Goal: Task Accomplishment & Management: Manage account settings

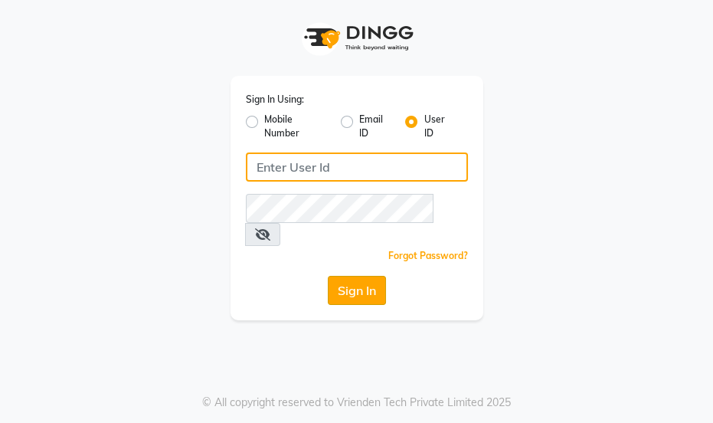
type input "essencebeauty"
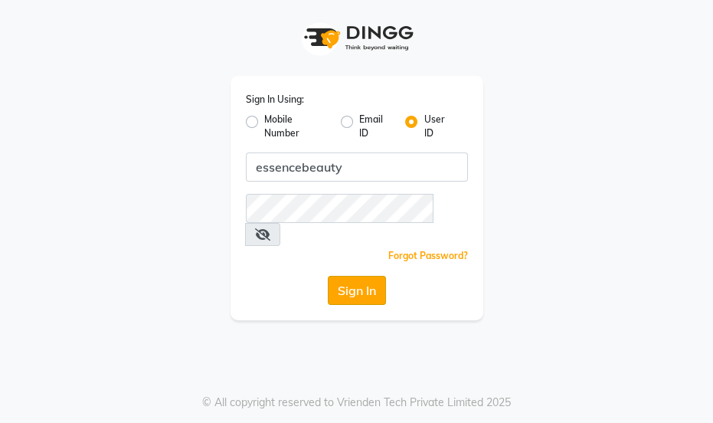
click at [359, 276] on button "Sign In" at bounding box center [357, 290] width 58 height 29
click at [359, 276] on div "Sign In" at bounding box center [357, 290] width 222 height 29
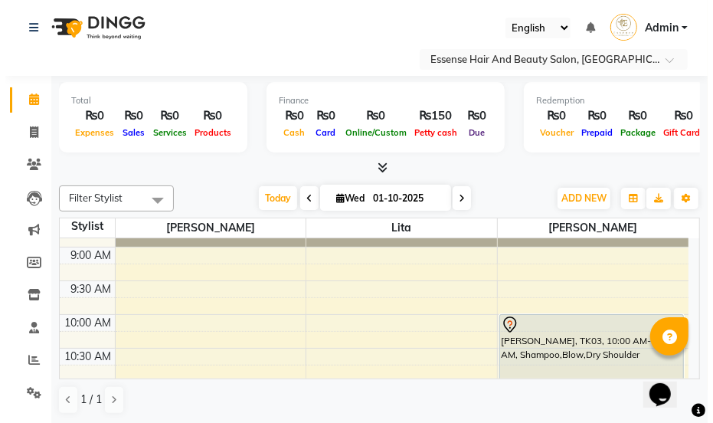
scroll to position [139, 0]
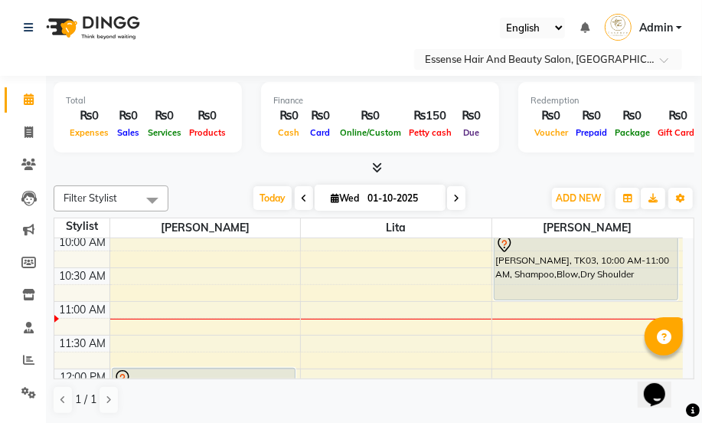
click at [501, 244] on icon at bounding box center [504, 244] width 18 height 18
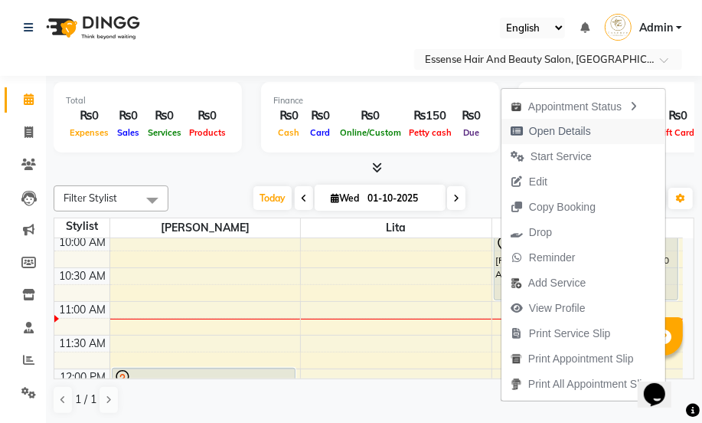
click at [558, 128] on span "Open Details" at bounding box center [560, 131] width 62 height 16
select select "7"
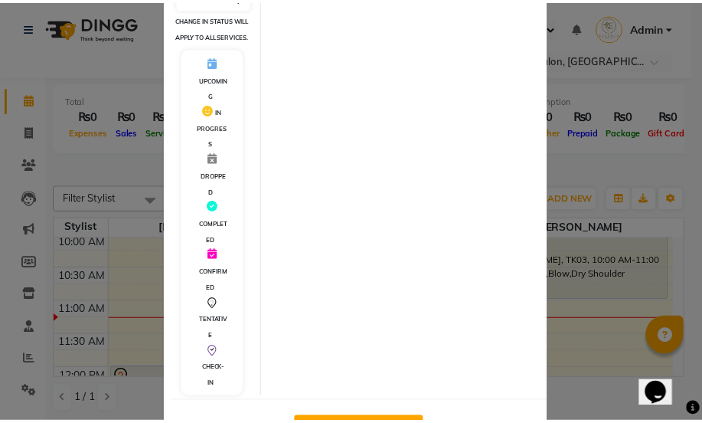
scroll to position [381, 0]
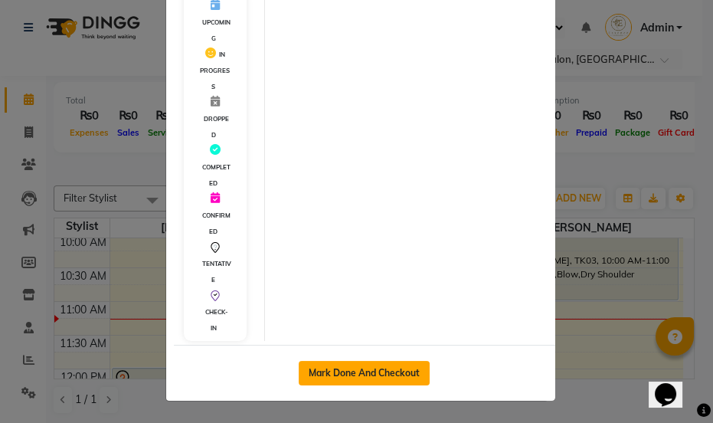
click at [374, 368] on button "Mark Done And Checkout" at bounding box center [364, 373] width 131 height 25
select select "service"
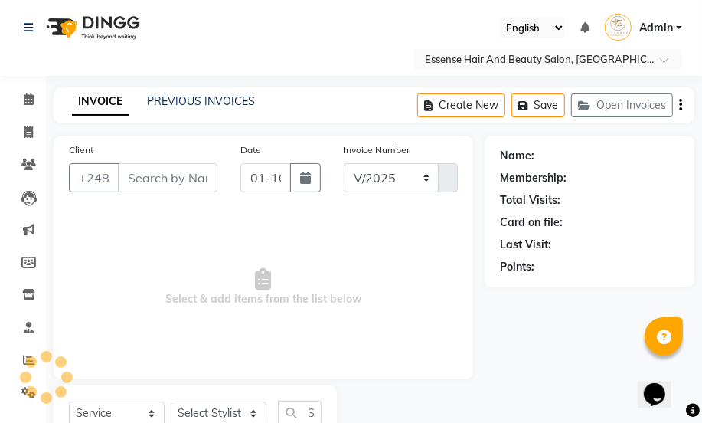
select select "8408"
type input "0413"
type input "2517442"
select select "83635"
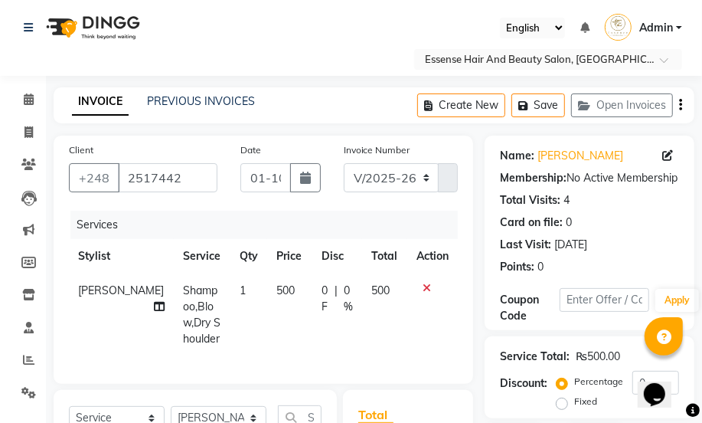
scroll to position [208, 0]
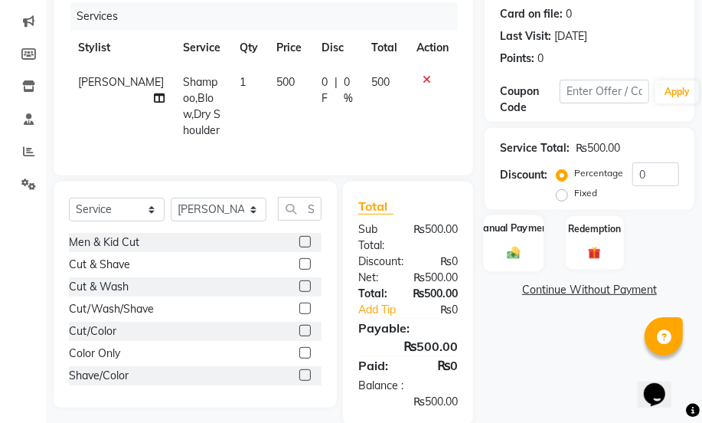
click at [518, 246] on img at bounding box center [513, 252] width 21 height 15
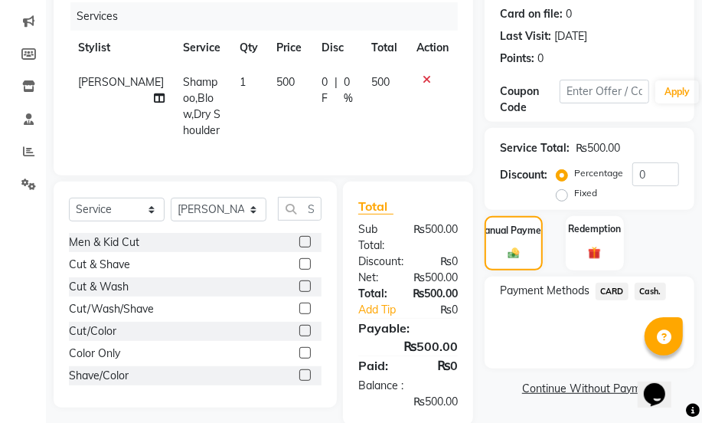
click at [656, 286] on span "Cash." at bounding box center [650, 292] width 31 height 18
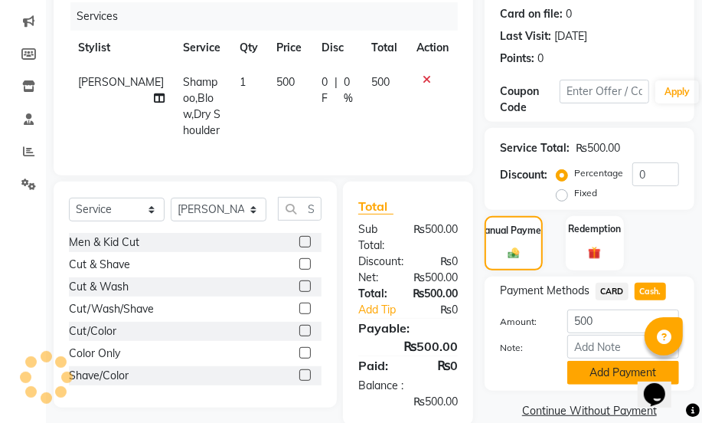
click at [603, 375] on button "Add Payment" at bounding box center [623, 373] width 112 height 24
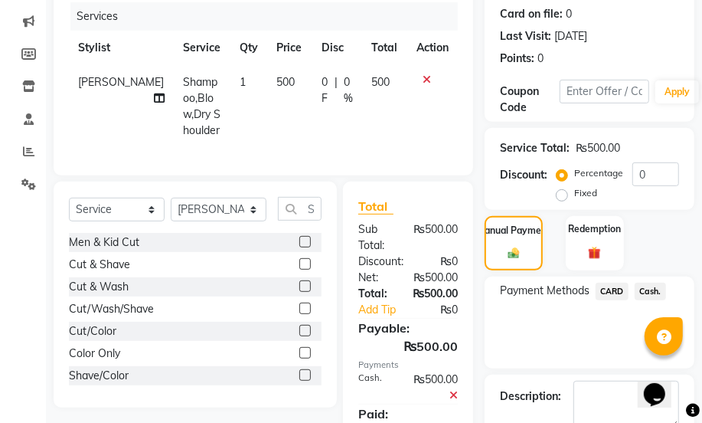
scroll to position [311, 0]
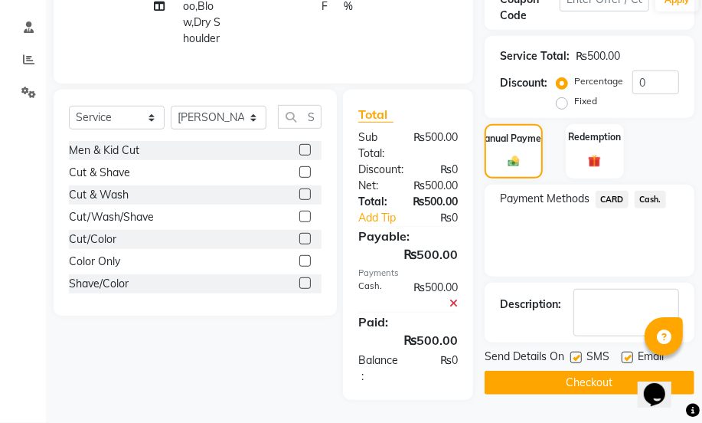
click at [559, 371] on button "Checkout" at bounding box center [590, 383] width 210 height 24
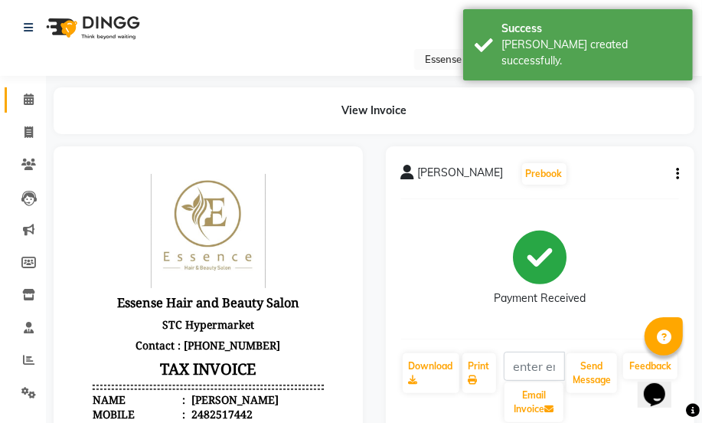
click at [28, 96] on icon at bounding box center [29, 98] width 10 height 11
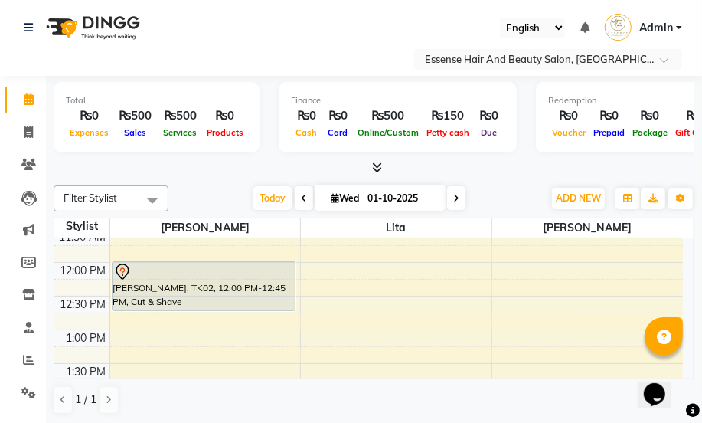
scroll to position [278, 0]
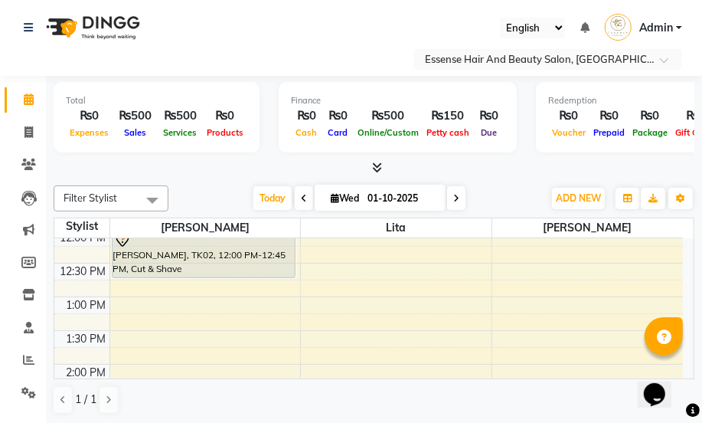
click at [120, 303] on div "8:00 AM 8:30 AM 9:00 AM 9:30 AM 10:00 AM 10:30 AM 11:00 AM 11:30 AM 12:00 PM 12…" at bounding box center [368, 397] width 629 height 875
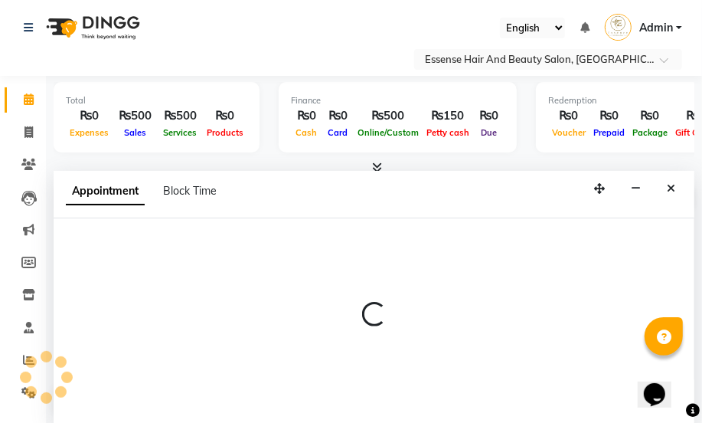
select select "81254"
select select "tentative"
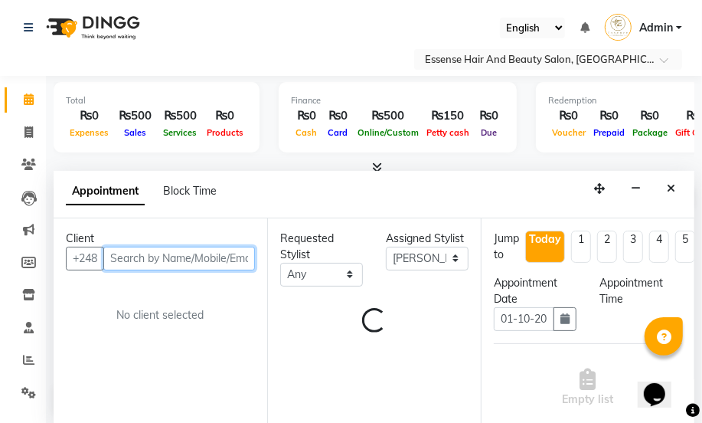
select select "780"
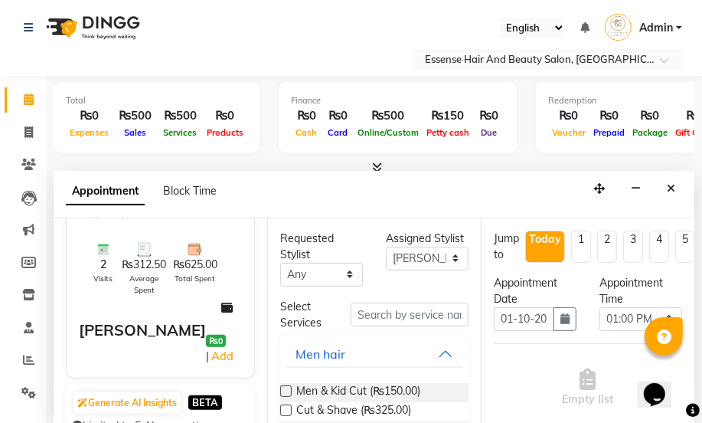
scroll to position [139, 0]
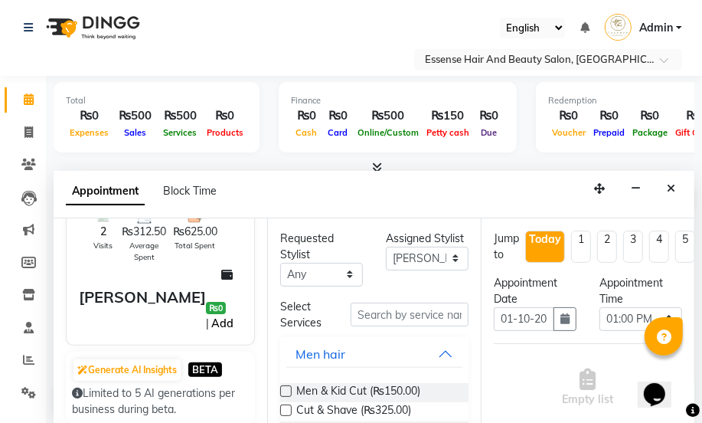
type input "2576387"
click at [229, 314] on link "Add" at bounding box center [222, 323] width 27 height 18
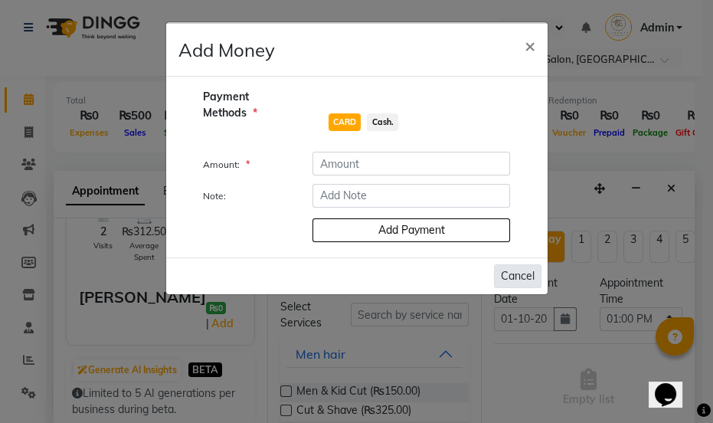
click at [512, 280] on button "Cancel" at bounding box center [517, 276] width 47 height 24
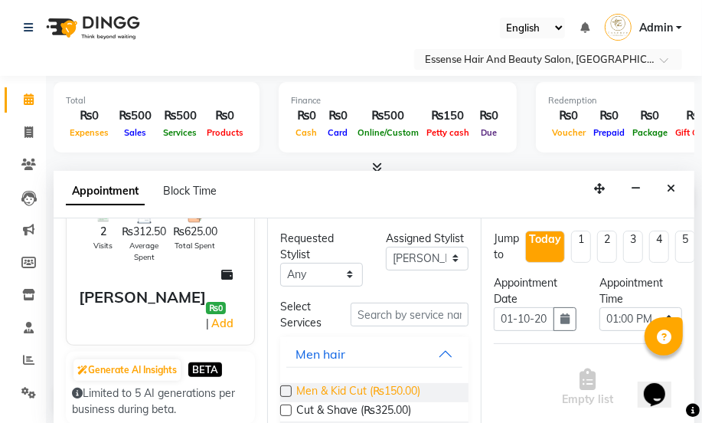
click at [329, 389] on span "Men & Kid Cut (₨150.00)" at bounding box center [358, 392] width 124 height 19
checkbox input "false"
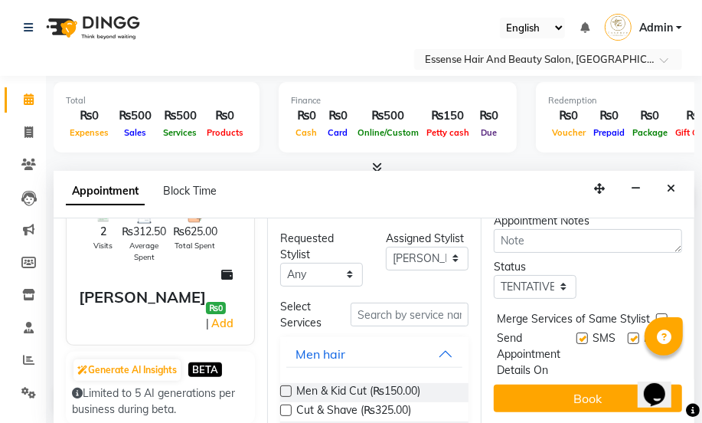
scroll to position [300, 0]
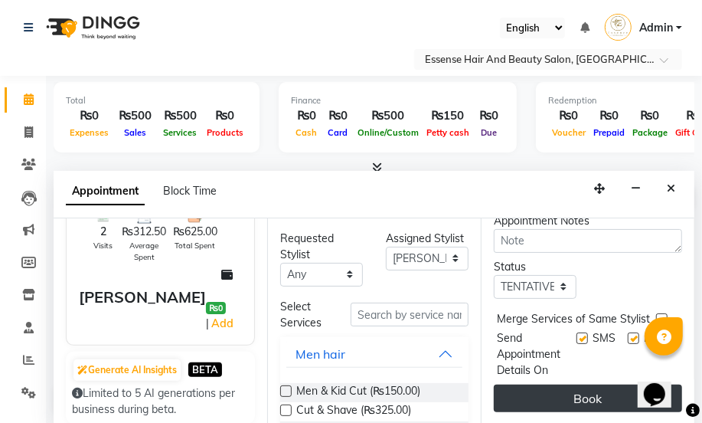
click at [580, 387] on button "Book" at bounding box center [588, 398] width 188 height 28
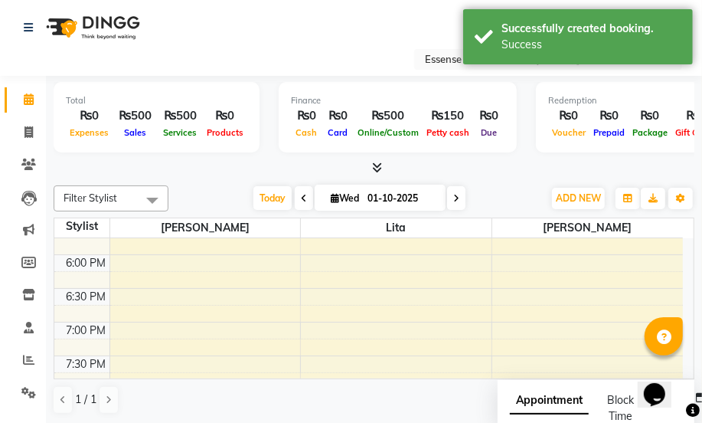
scroll to position [523, 0]
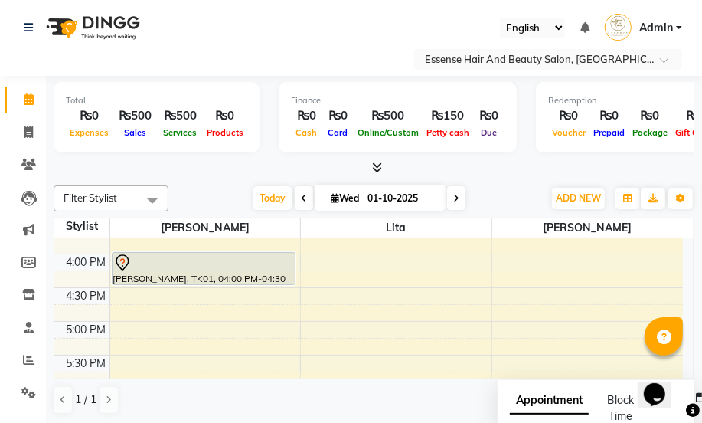
click at [459, 194] on icon at bounding box center [456, 198] width 6 height 9
type input "02-10-2025"
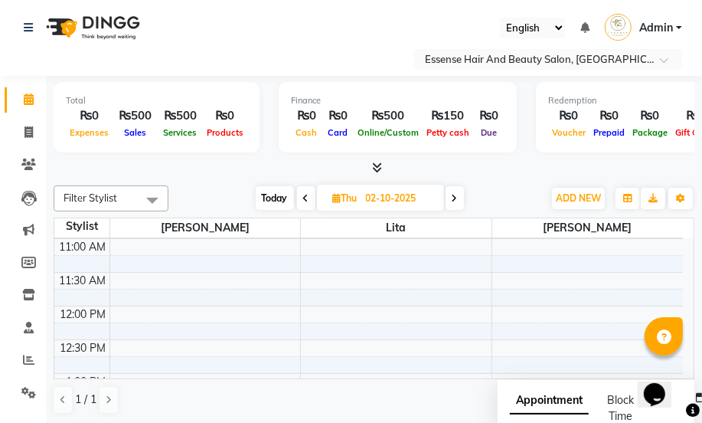
scroll to position [0, 0]
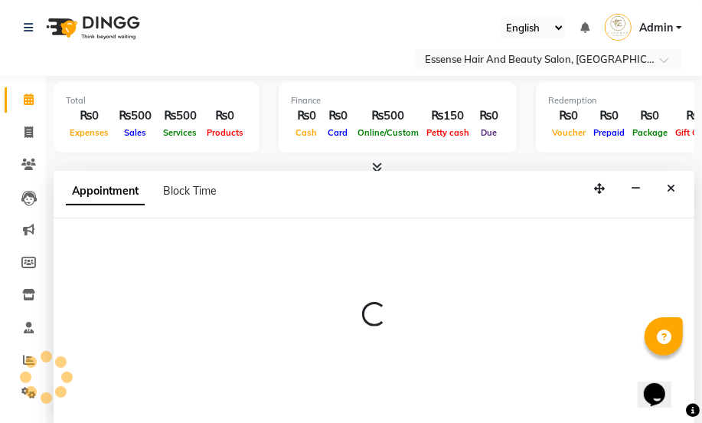
select select "81254"
select select "tentative"
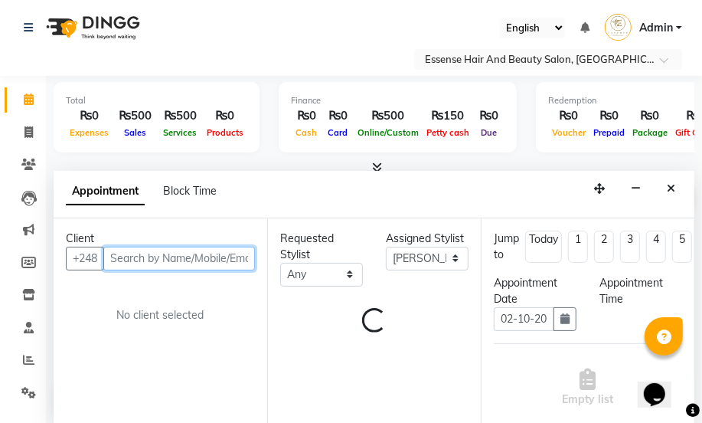
select select "540"
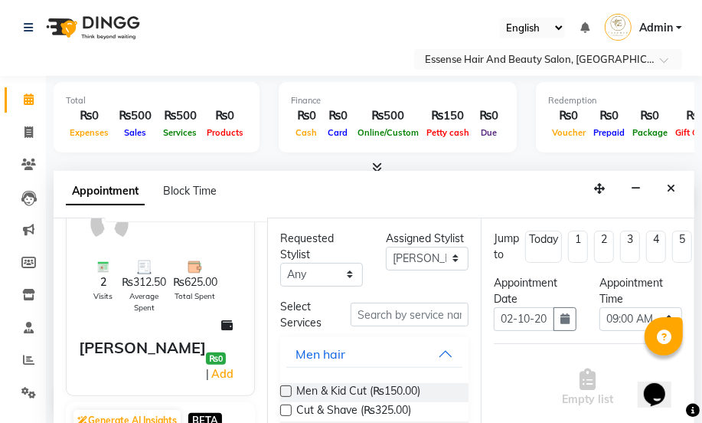
scroll to position [208, 0]
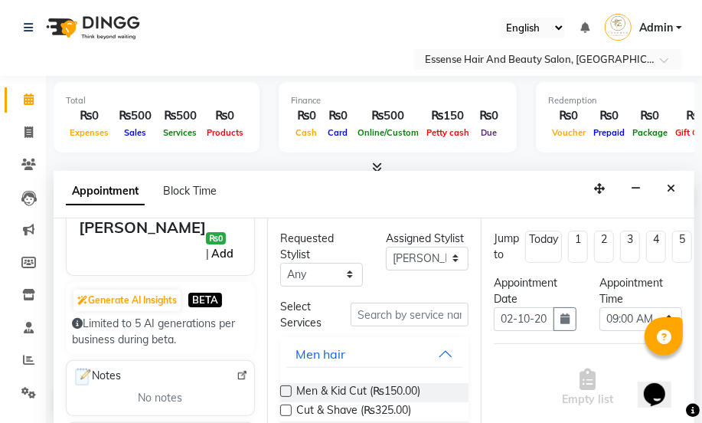
type input "2576387"
click at [221, 244] on link "Add" at bounding box center [222, 253] width 27 height 18
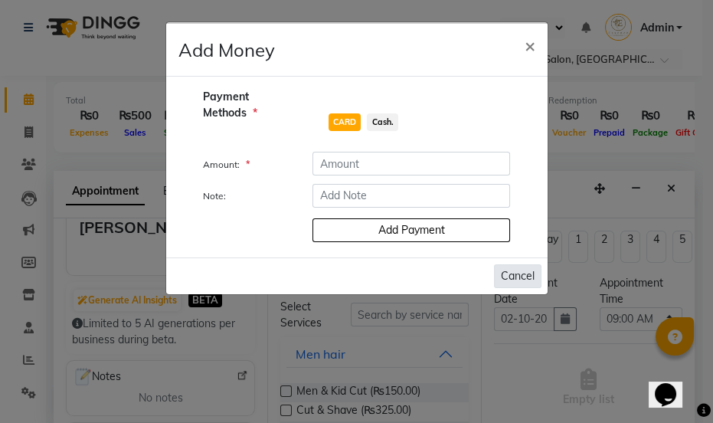
click at [526, 276] on button "Cancel" at bounding box center [517, 276] width 47 height 24
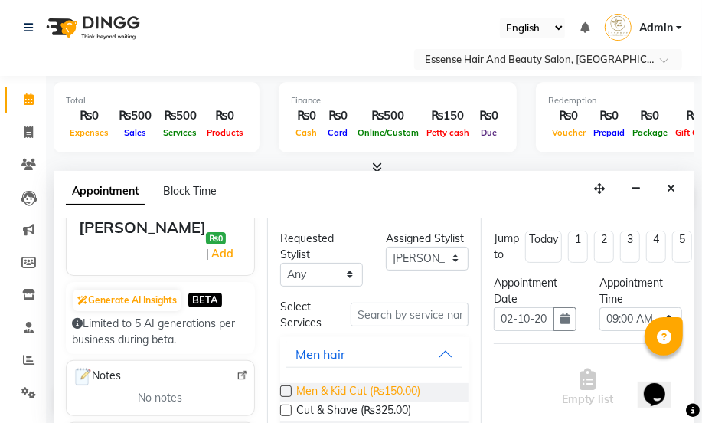
click at [366, 390] on span "Men & Kid Cut (₨150.00)" at bounding box center [358, 392] width 124 height 19
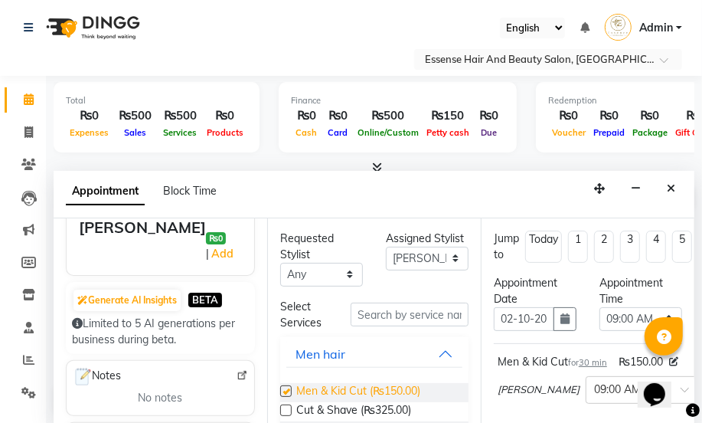
checkbox input "false"
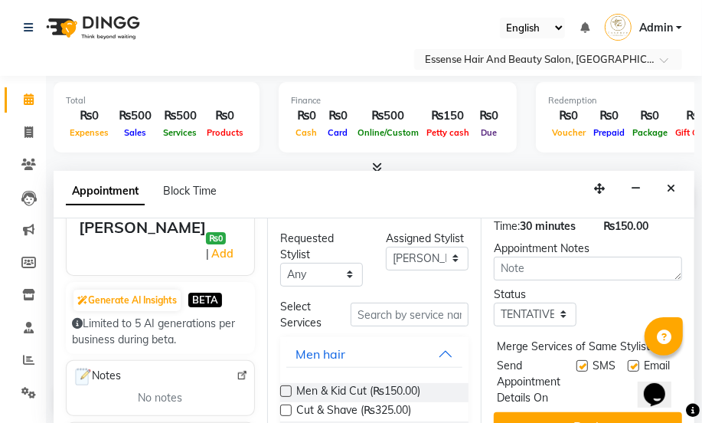
scroll to position [300, 0]
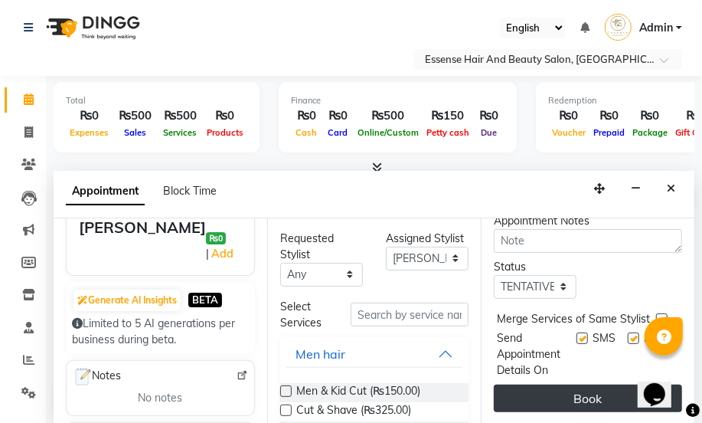
click at [580, 389] on button "Book" at bounding box center [588, 398] width 188 height 28
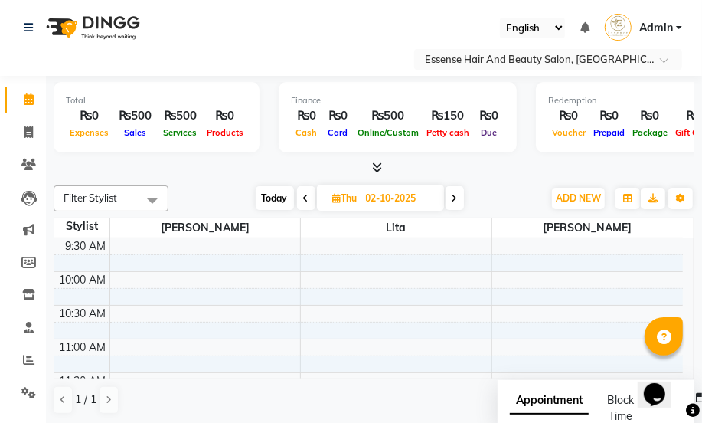
scroll to position [69, 0]
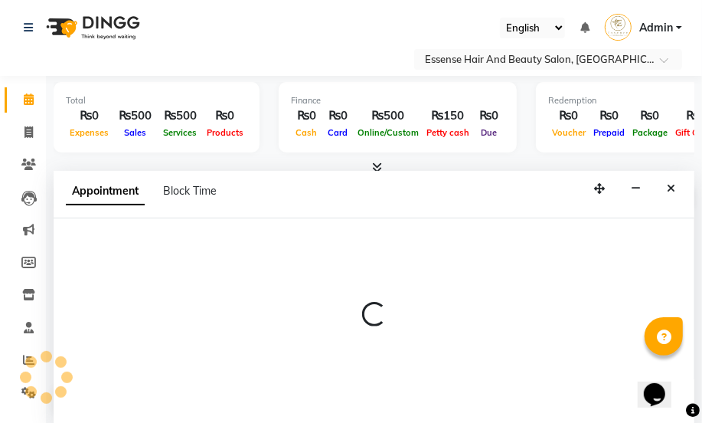
scroll to position [0, 0]
select select "81254"
select select "600"
select select "tentative"
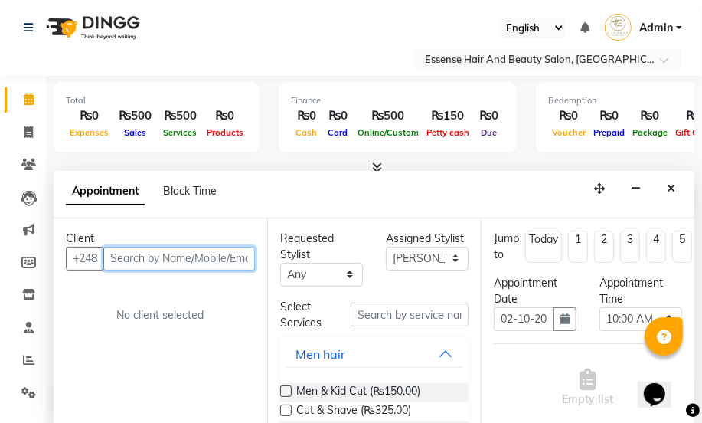
click at [118, 261] on input "text" at bounding box center [179, 259] width 152 height 24
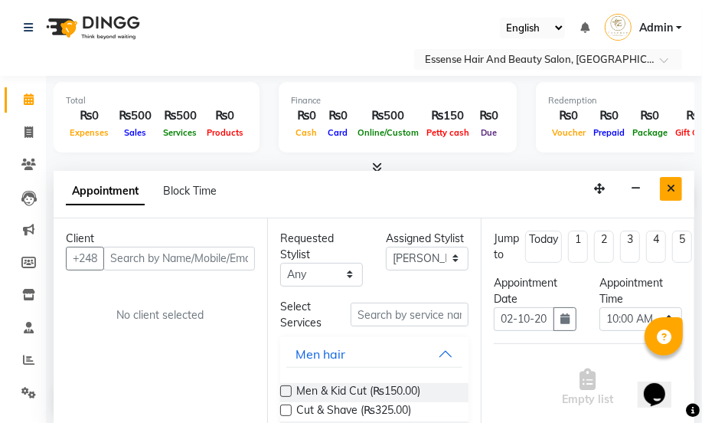
click at [669, 185] on icon "Close" at bounding box center [671, 188] width 8 height 11
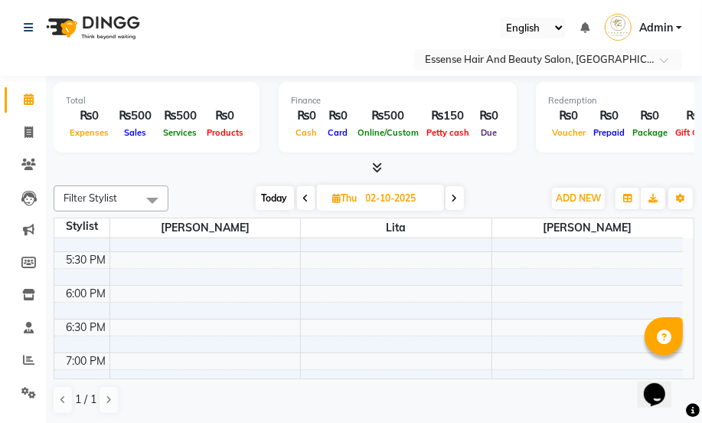
scroll to position [557, 0]
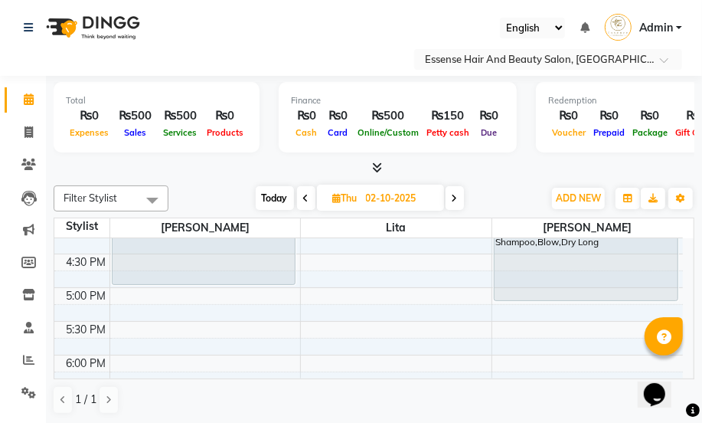
click at [505, 309] on div "8:00 AM 8:30 AM 9:00 AM 9:30 AM 10:00 AM 10:30 AM 11:00 AM 11:30 AM 12:00 PM 12…" at bounding box center [368, 118] width 629 height 875
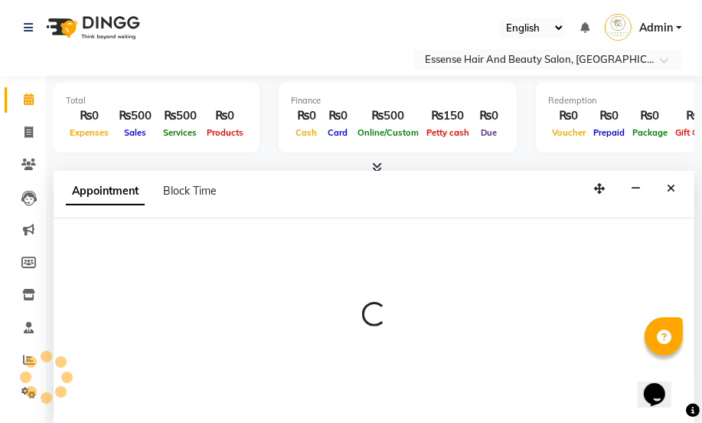
scroll to position [0, 0]
select select "83635"
select select "tentative"
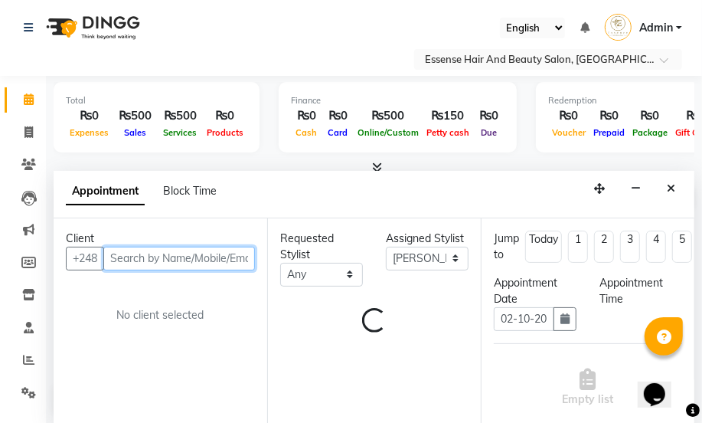
select select "1035"
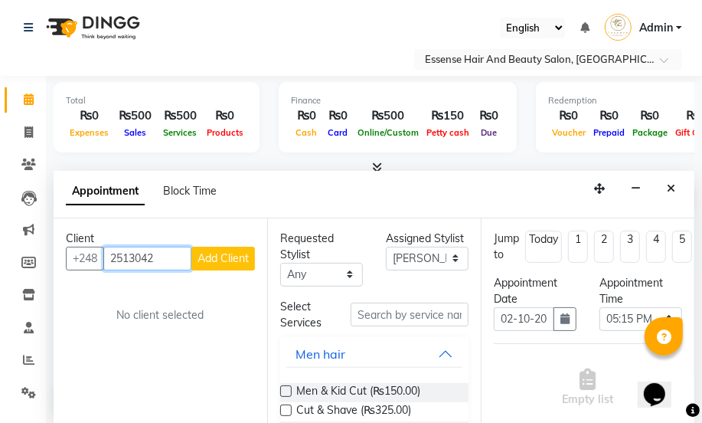
type input "2513042"
click at [224, 258] on span "Add Client" at bounding box center [223, 258] width 51 height 14
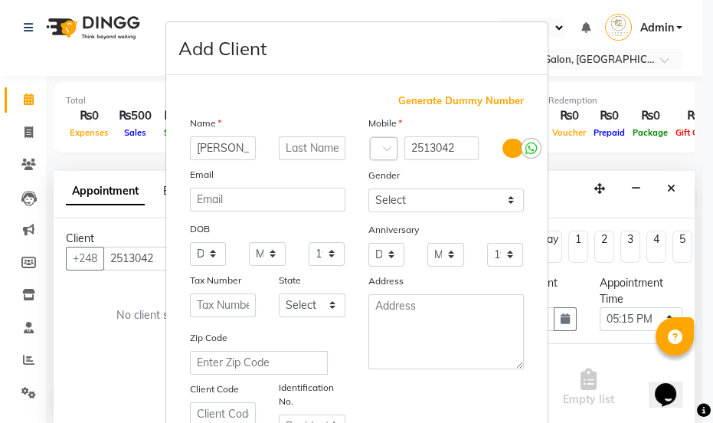
type input "[PERSON_NAME]"
drag, startPoint x: 498, startPoint y: 201, endPoint x: 489, endPoint y: 210, distance: 12.5
click at [498, 201] on select "Select [DEMOGRAPHIC_DATA] [DEMOGRAPHIC_DATA] Other Prefer Not To Say" at bounding box center [445, 200] width 155 height 24
select select "[DEMOGRAPHIC_DATA]"
click at [368, 188] on select "Select [DEMOGRAPHIC_DATA] [DEMOGRAPHIC_DATA] Other Prefer Not To Say" at bounding box center [445, 200] width 155 height 24
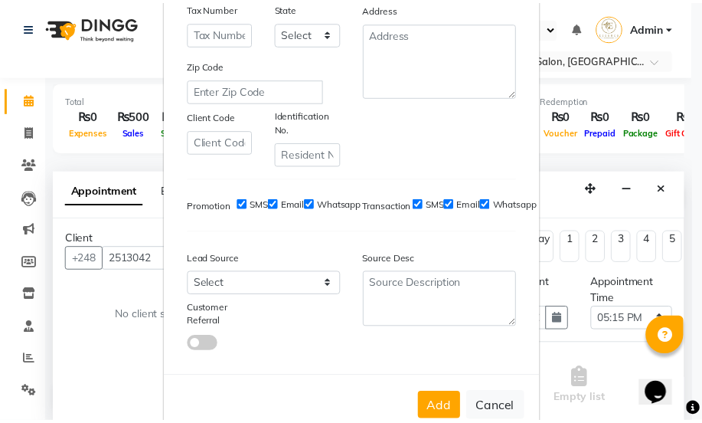
scroll to position [278, 0]
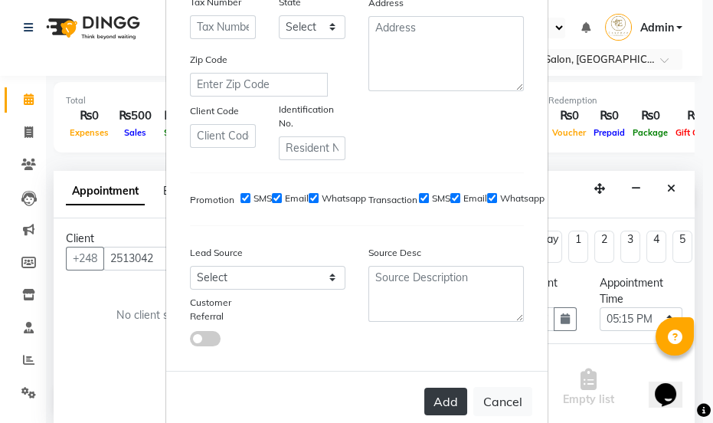
click at [438, 400] on button "Add" at bounding box center [445, 402] width 43 height 28
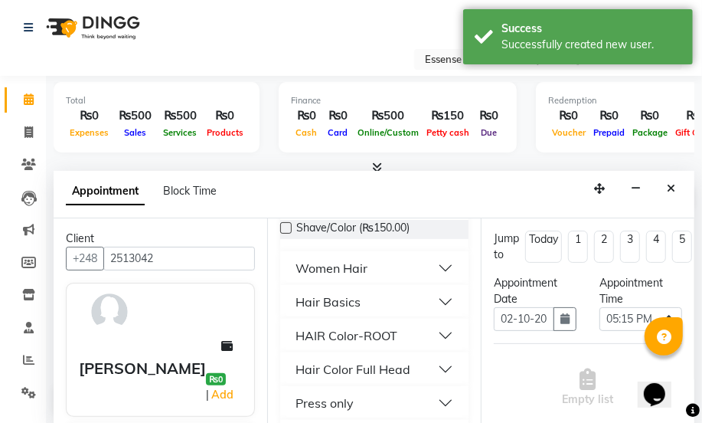
click at [333, 302] on div "Hair Basics" at bounding box center [328, 302] width 65 height 18
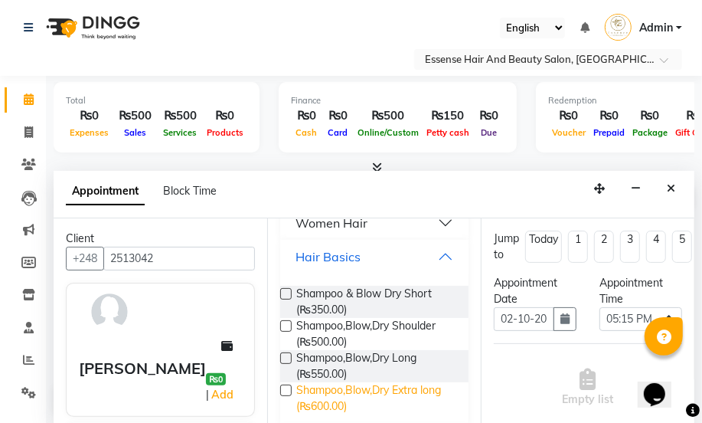
scroll to position [348, 0]
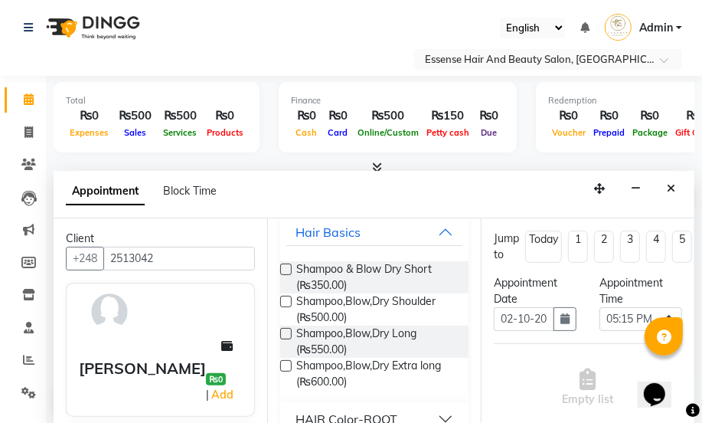
click at [292, 332] on div "Shampoo,Blow,Dry Long (₨550.00)" at bounding box center [374, 341] width 188 height 32
click at [287, 332] on label at bounding box center [285, 333] width 11 height 11
click at [287, 332] on input "checkbox" at bounding box center [285, 335] width 10 height 10
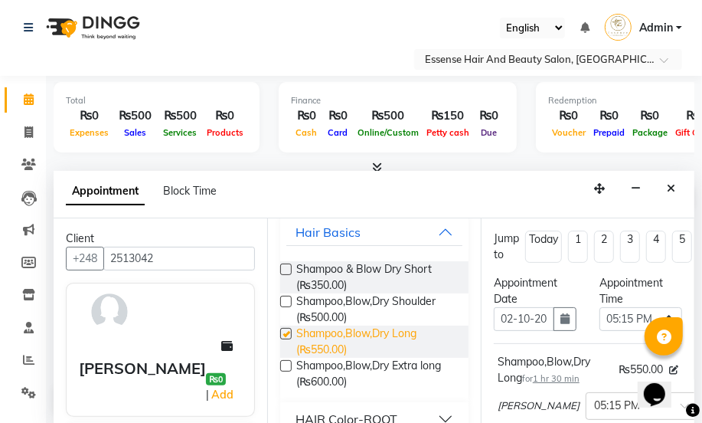
checkbox input "false"
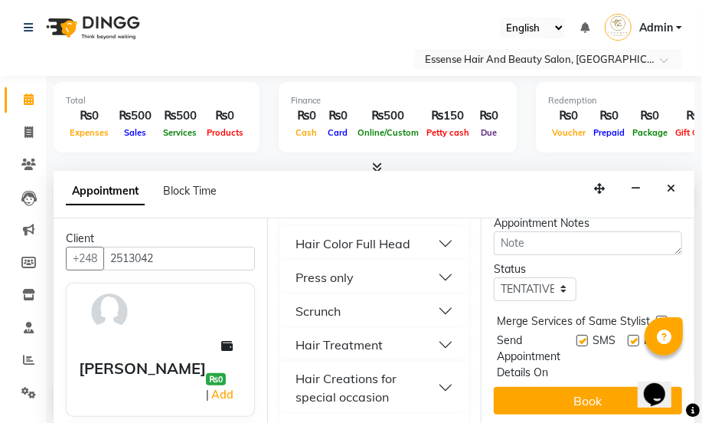
scroll to position [302, 0]
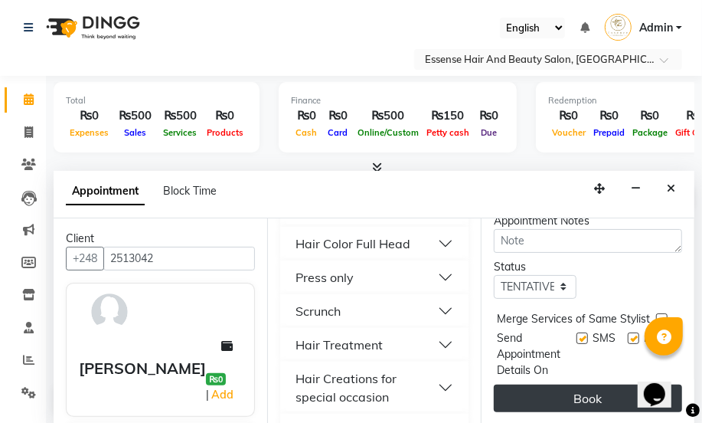
click at [571, 391] on button "Book" at bounding box center [588, 398] width 188 height 28
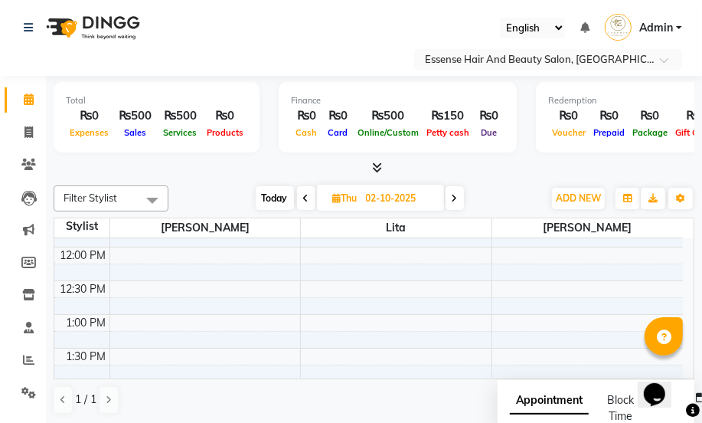
scroll to position [175, 0]
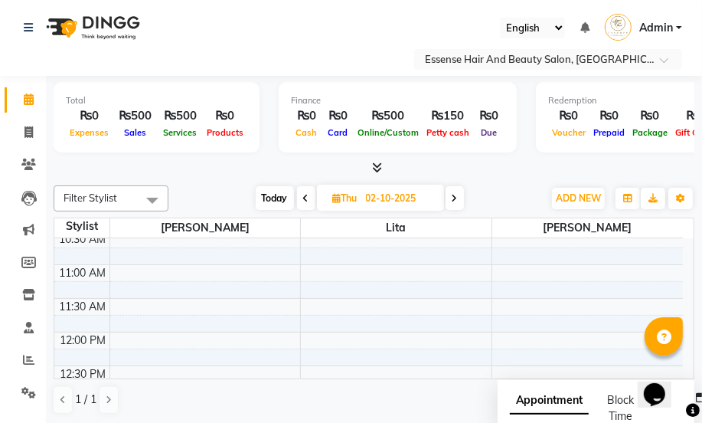
click at [276, 200] on span "Today" at bounding box center [275, 198] width 38 height 24
type input "01-10-2025"
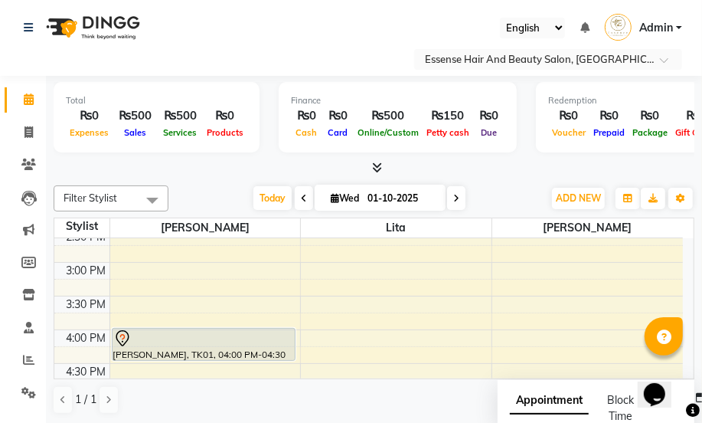
scroll to position [480, 0]
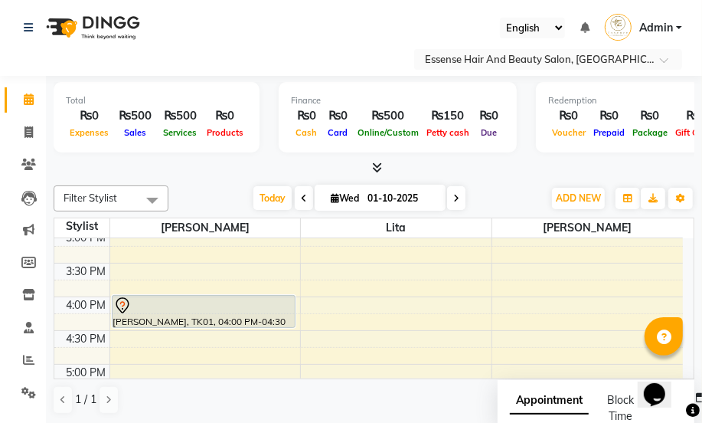
click at [122, 340] on div "8:00 AM 8:30 AM 9:00 AM 9:30 AM 10:00 AM 10:30 AM 11:00 AM 11:30 AM 12:00 PM 12…" at bounding box center [368, 195] width 629 height 875
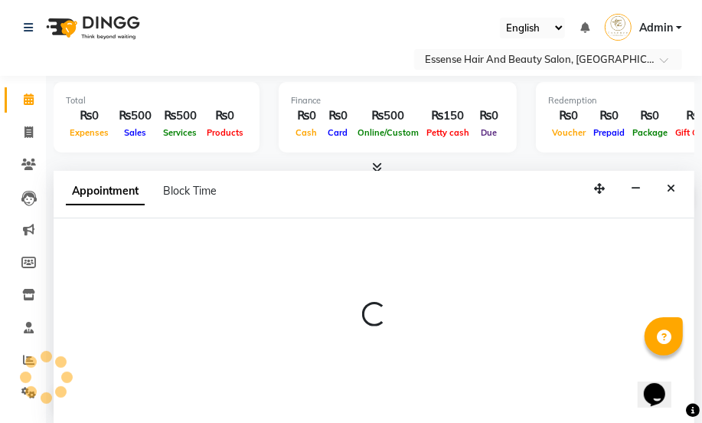
scroll to position [0, 0]
select select "81254"
select select "tentative"
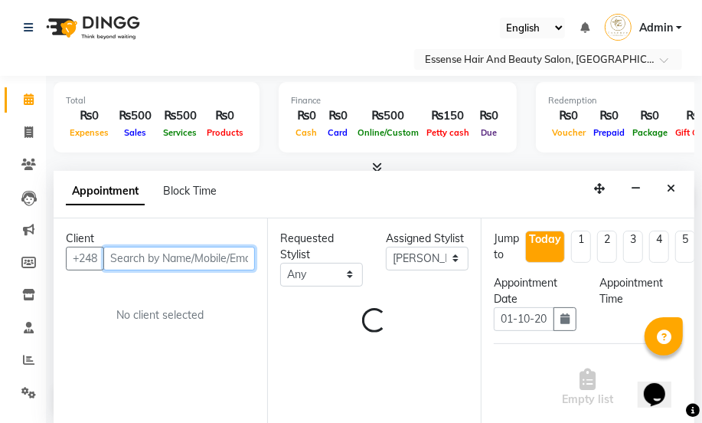
select select "990"
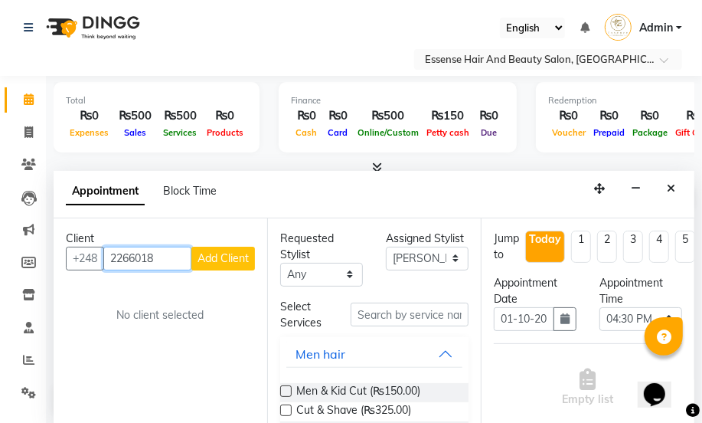
type input "2266018"
click at [214, 263] on span "Add Client" at bounding box center [223, 258] width 51 height 14
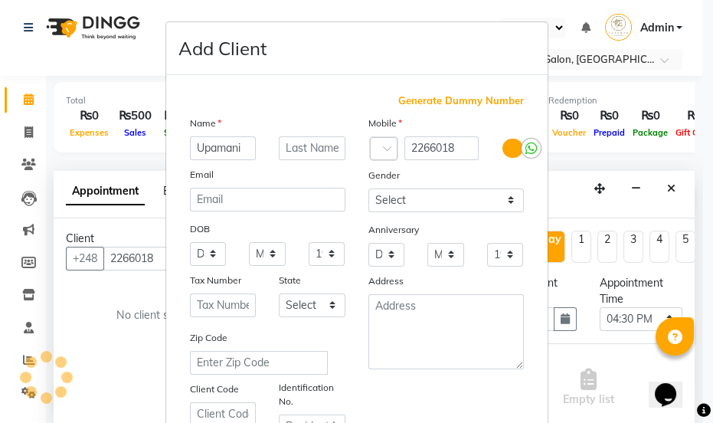
type input "Upamani"
click at [505, 199] on select "Select [DEMOGRAPHIC_DATA] [DEMOGRAPHIC_DATA] Other Prefer Not To Say" at bounding box center [445, 200] width 155 height 24
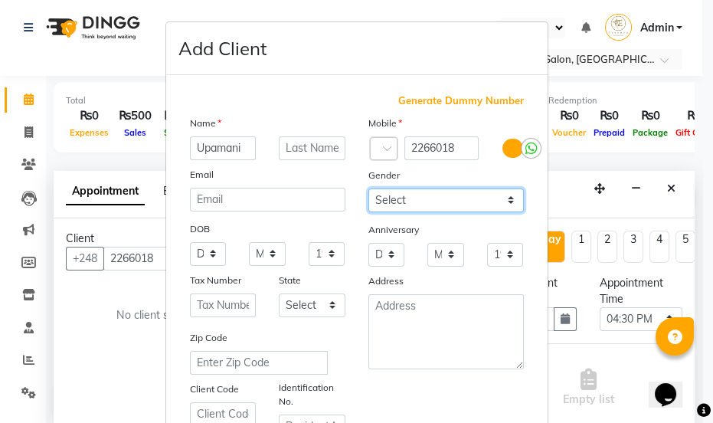
select select "[DEMOGRAPHIC_DATA]"
click at [368, 188] on select "Select [DEMOGRAPHIC_DATA] [DEMOGRAPHIC_DATA] Other Prefer Not To Say" at bounding box center [445, 200] width 155 height 24
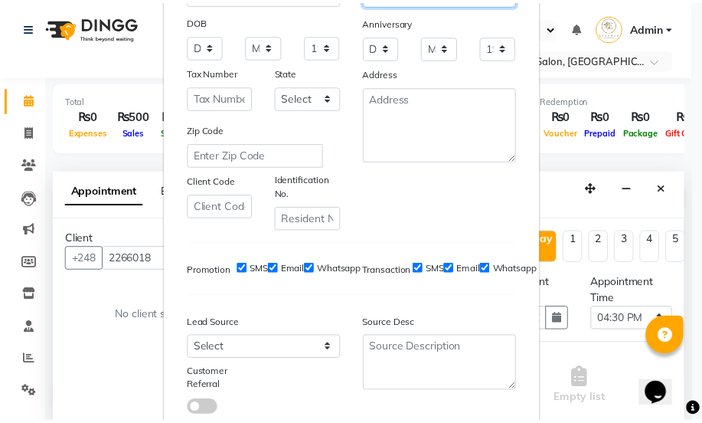
scroll to position [278, 0]
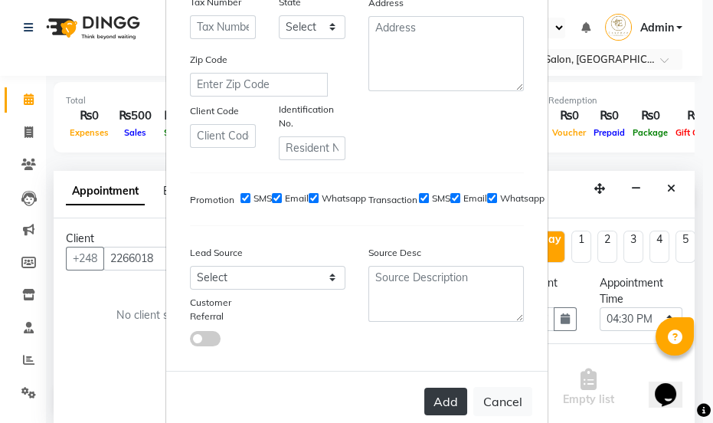
click at [445, 397] on button "Add" at bounding box center [445, 402] width 43 height 28
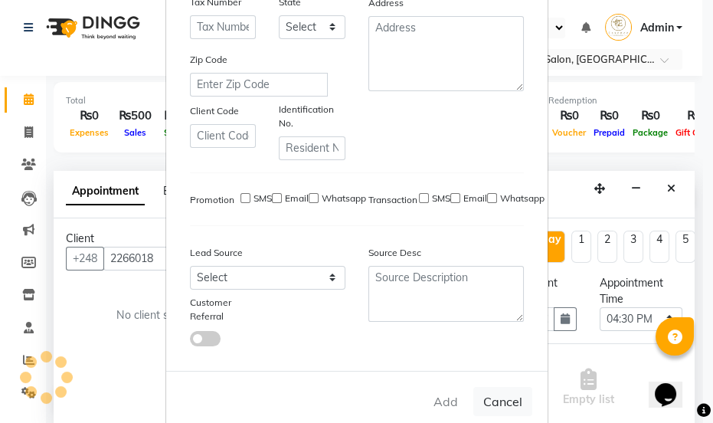
select select
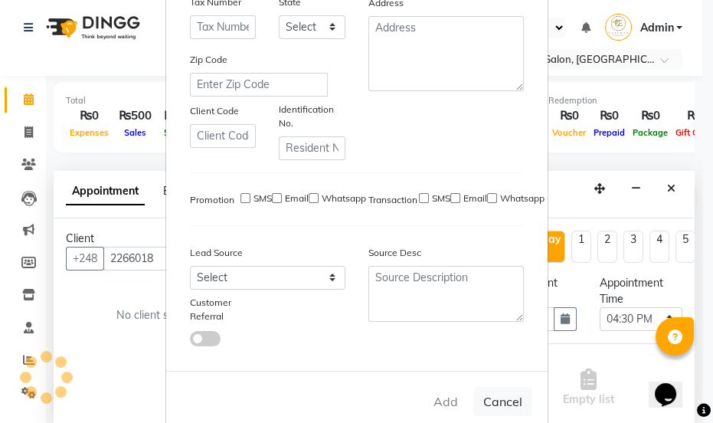
select select
checkbox input "false"
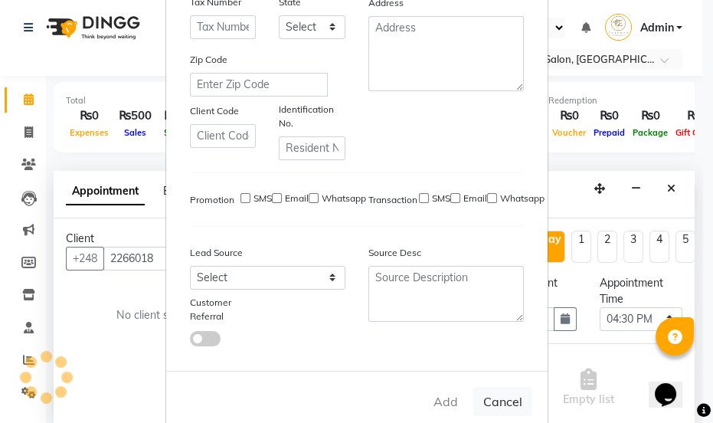
checkbox input "false"
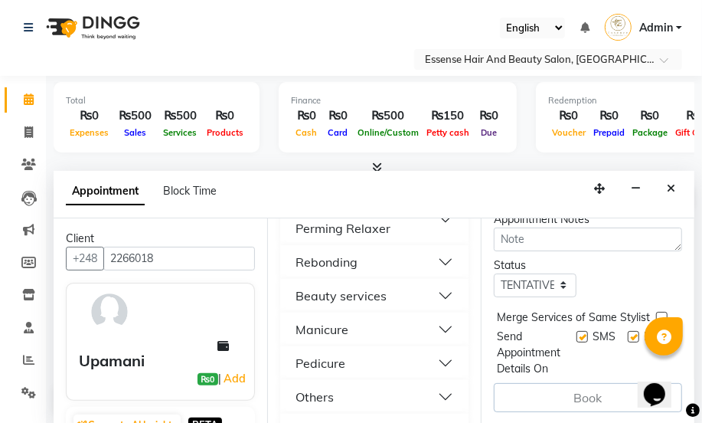
scroll to position [654, 0]
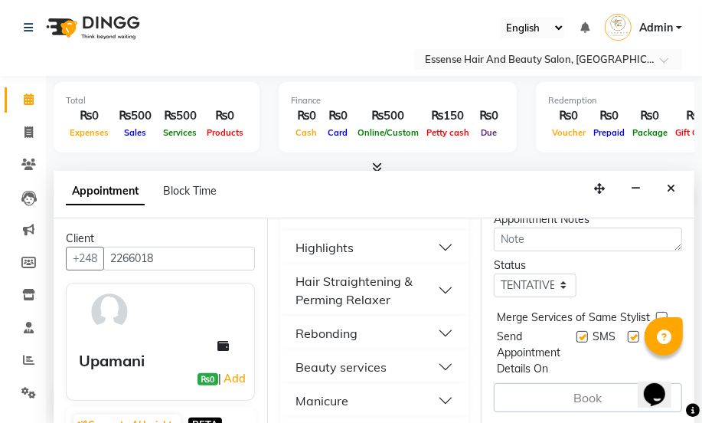
click at [437, 361] on button "Beauty services" at bounding box center [374, 367] width 176 height 28
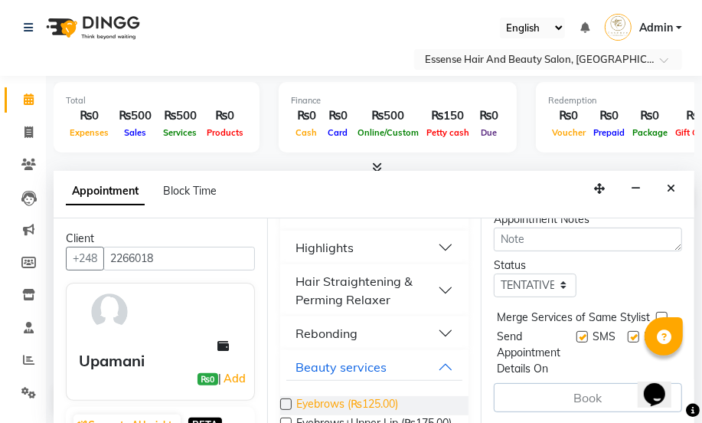
click at [396, 405] on span "Eyebrows (₨125.00)" at bounding box center [347, 405] width 102 height 19
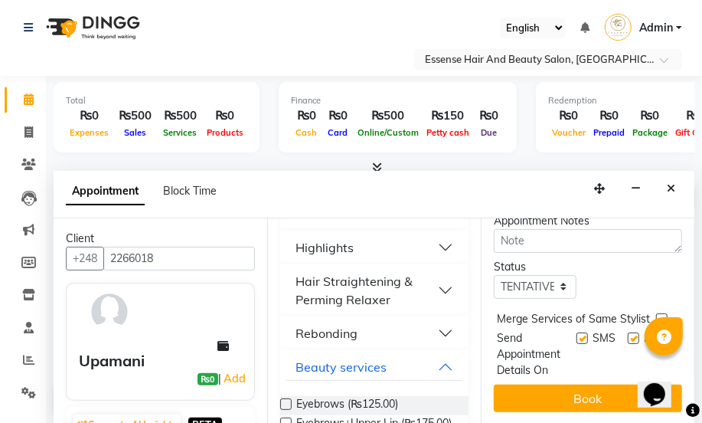
checkbox input "false"
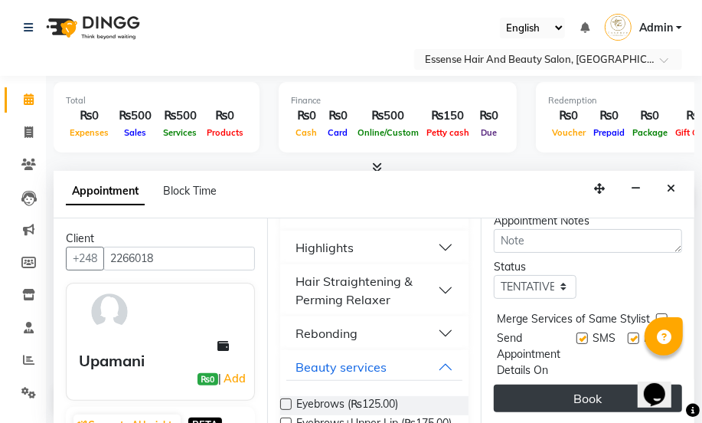
click at [580, 384] on button "Book" at bounding box center [588, 398] width 188 height 28
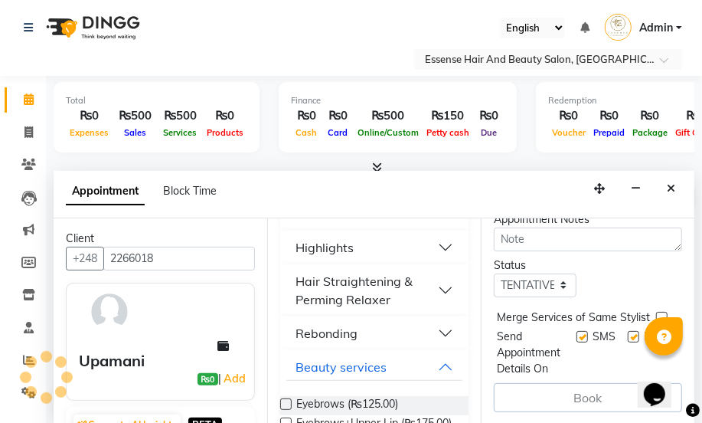
scroll to position [286, 0]
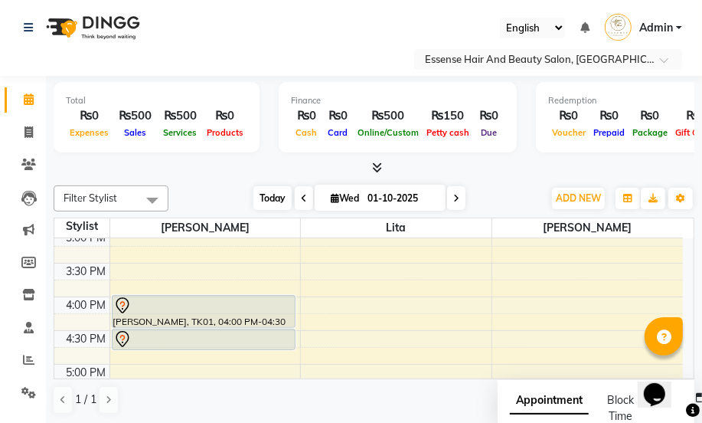
click at [272, 200] on span "Today" at bounding box center [272, 198] width 38 height 24
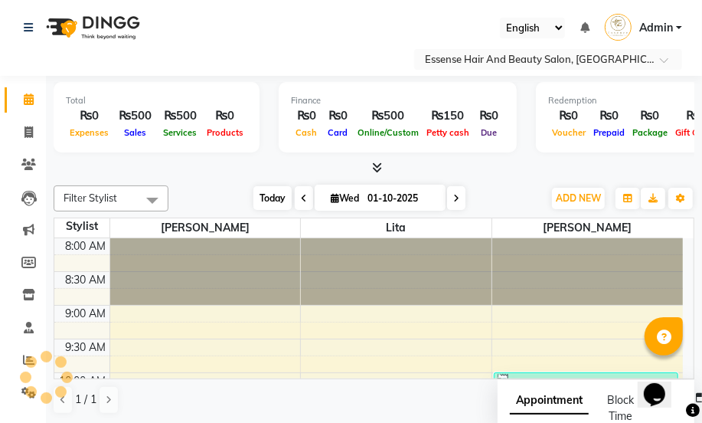
scroll to position [201, 0]
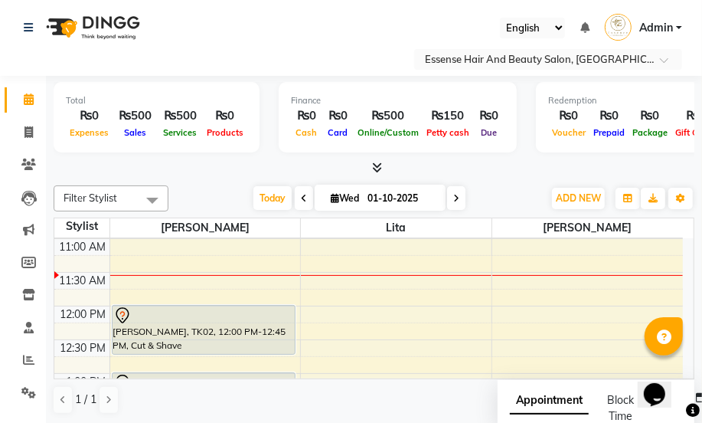
click at [453, 195] on span at bounding box center [456, 198] width 18 height 24
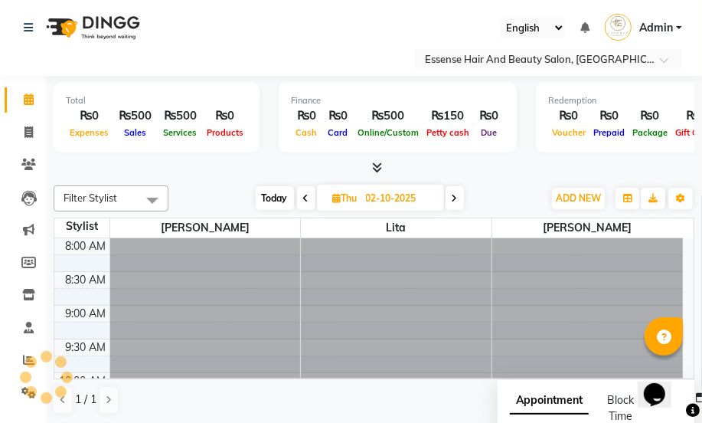
click at [453, 195] on icon at bounding box center [455, 198] width 6 height 9
type input "03-10-2025"
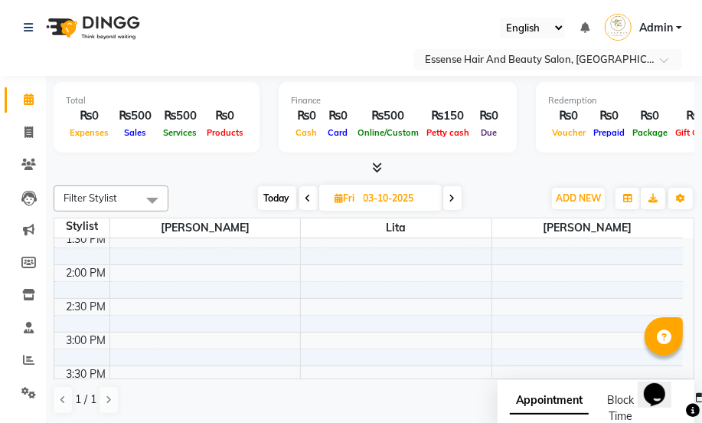
scroll to position [410, 0]
click at [504, 338] on div "8:00 AM 8:30 AM 9:00 AM 9:30 AM 10:00 AM 10:30 AM 11:00 AM 11:30 AM 12:00 PM 12…" at bounding box center [368, 265] width 629 height 875
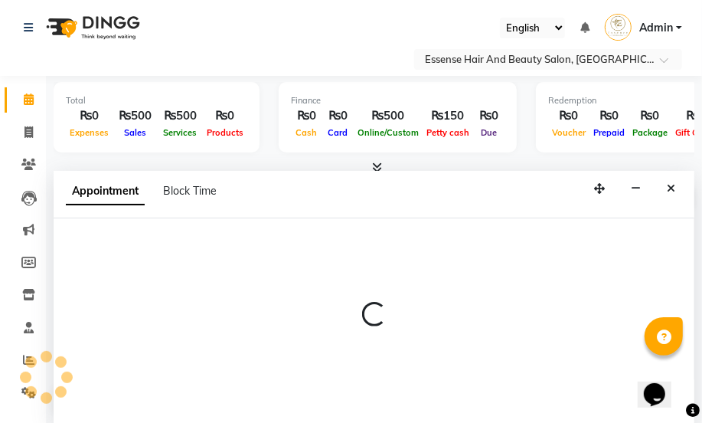
select select "83635"
select select "tentative"
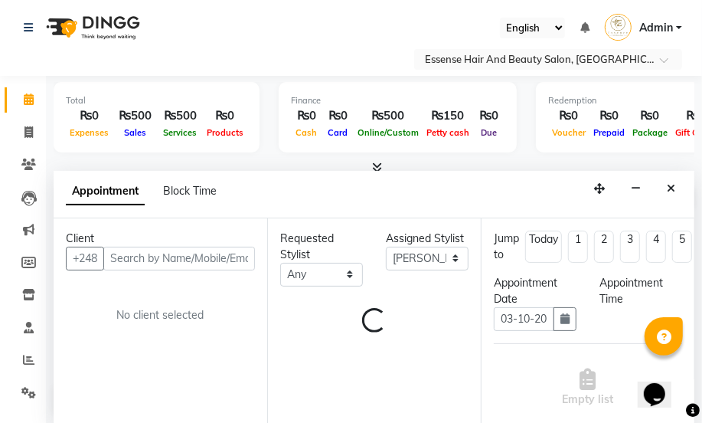
select select "930"
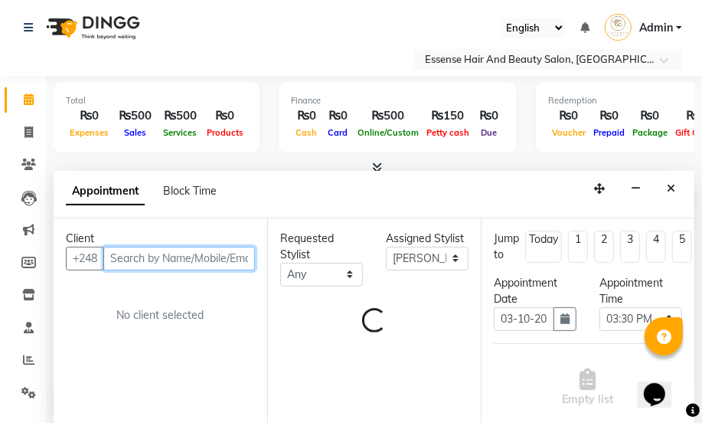
scroll to position [0, 0]
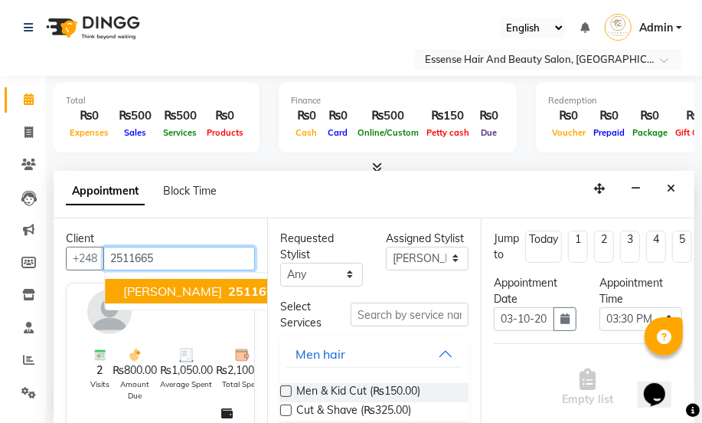
click at [228, 283] on span "2511665" at bounding box center [255, 290] width 54 height 15
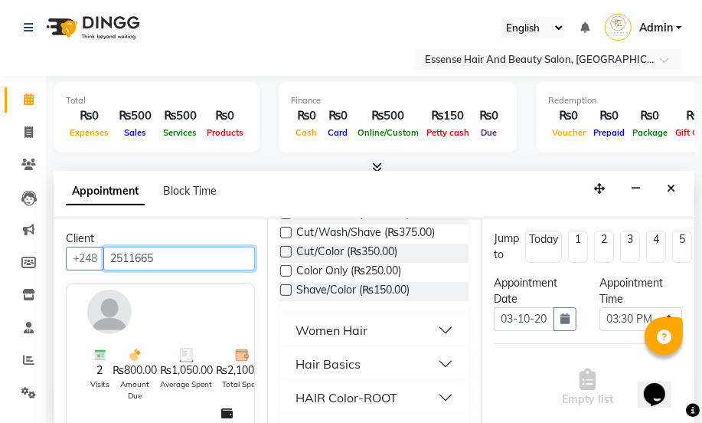
scroll to position [278, 0]
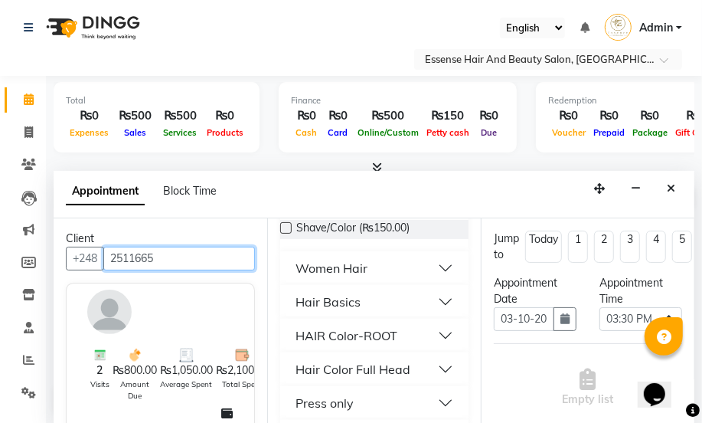
type input "2511665"
click at [374, 331] on div "HAIR Color-ROOT" at bounding box center [347, 335] width 102 height 18
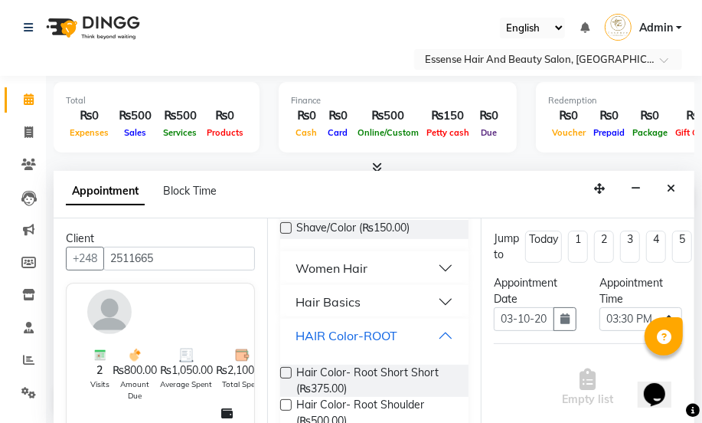
scroll to position [348, 0]
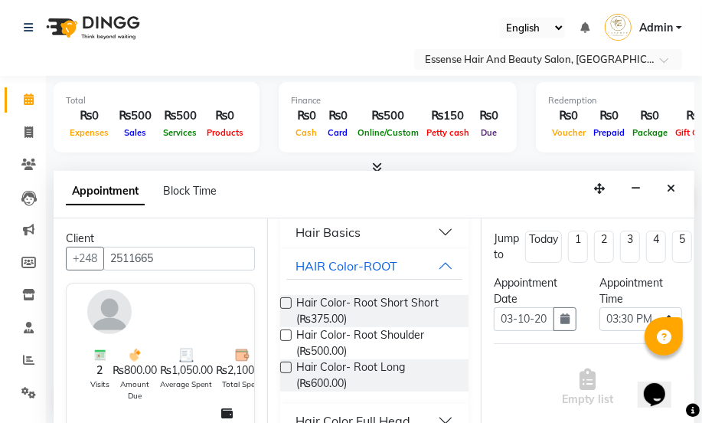
click at [295, 363] on div "Hair Color- Root Long (₨600.00)" at bounding box center [374, 375] width 188 height 32
click at [283, 365] on label at bounding box center [285, 366] width 11 height 11
click at [283, 365] on input "checkbox" at bounding box center [285, 369] width 10 height 10
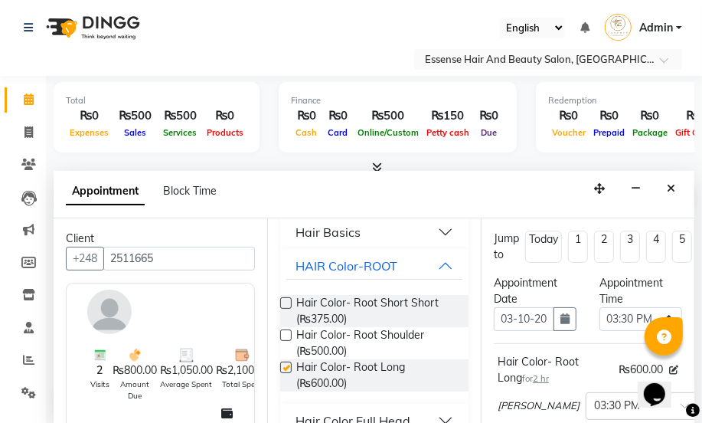
checkbox input "false"
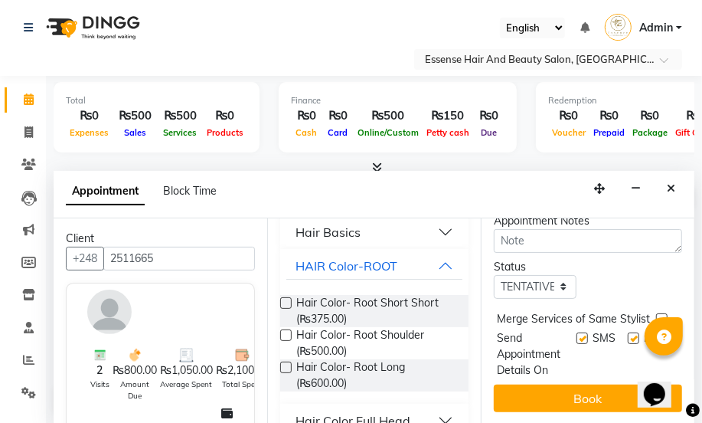
scroll to position [286, 0]
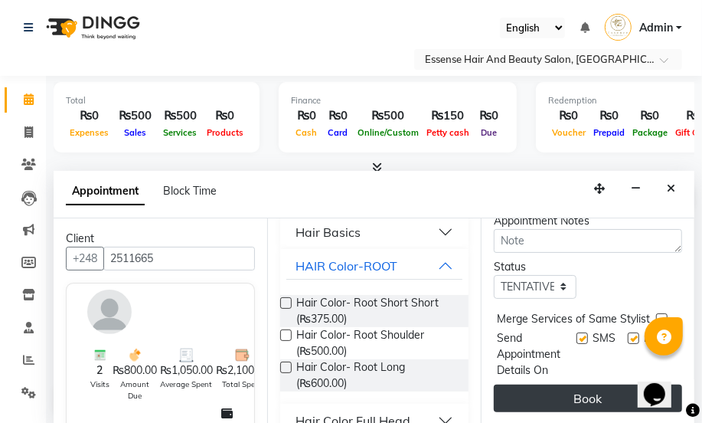
click at [582, 384] on button "Book" at bounding box center [588, 398] width 188 height 28
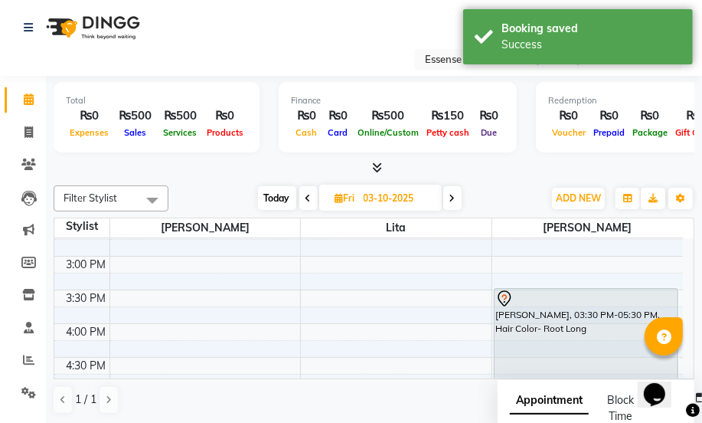
scroll to position [175, 0]
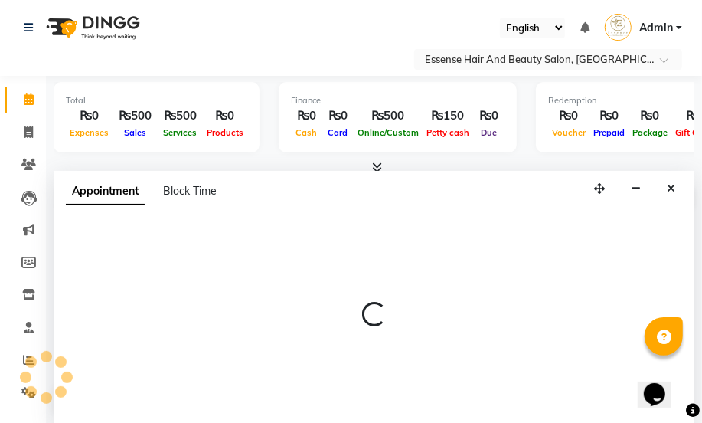
select select "81254"
select select "tentative"
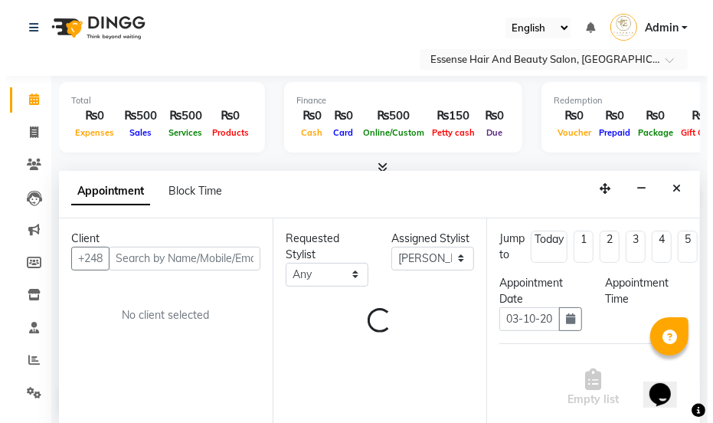
scroll to position [0, 0]
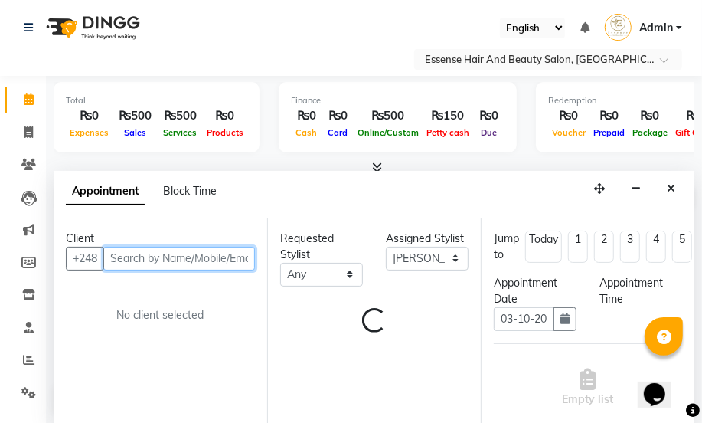
select select "660"
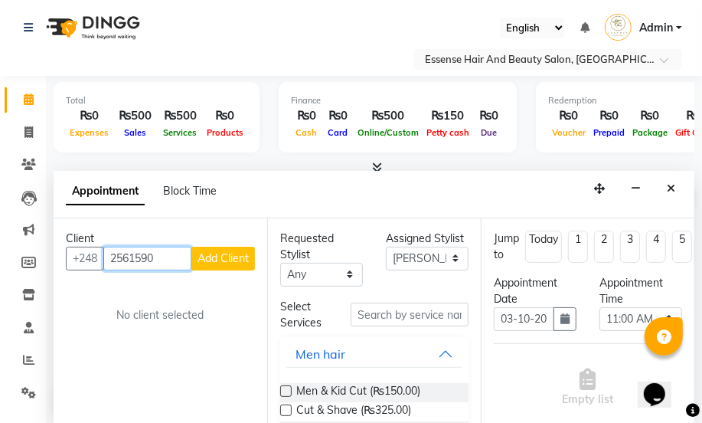
type input "2561590"
click at [230, 255] on span "Add Client" at bounding box center [223, 258] width 51 height 14
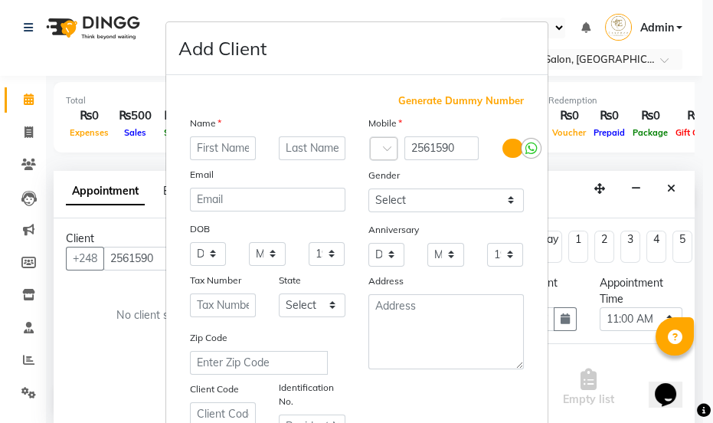
click at [28, 96] on ngb-modal-window "Add Client Generate Dummy Number Name Email DOB Day 01 02 03 04 05 06 07 08 09 …" at bounding box center [356, 211] width 713 height 423
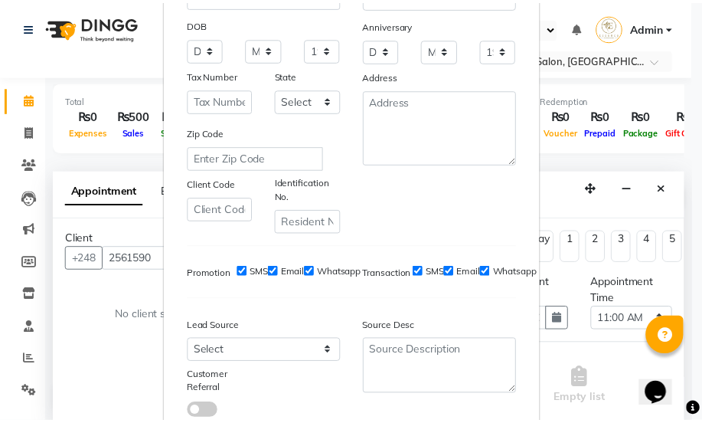
scroll to position [312, 0]
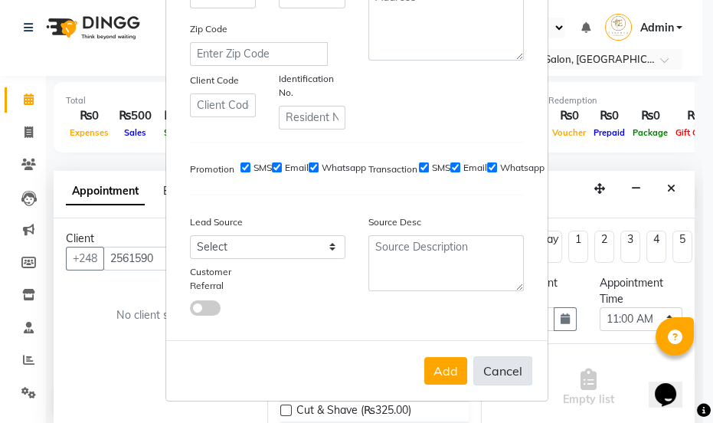
click at [505, 376] on button "Cancel" at bounding box center [502, 370] width 59 height 29
select select
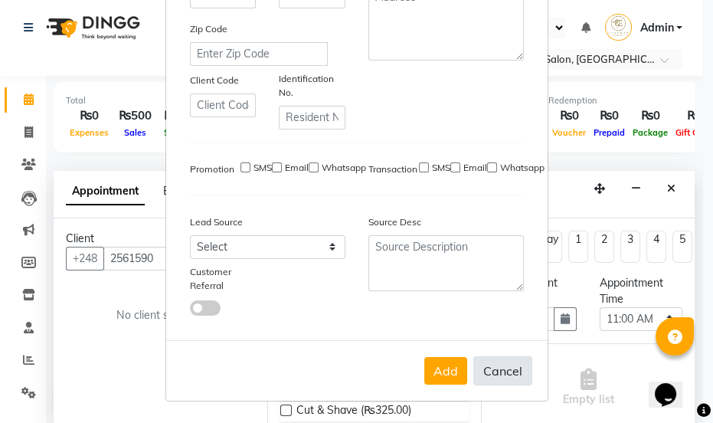
select select
checkbox input "false"
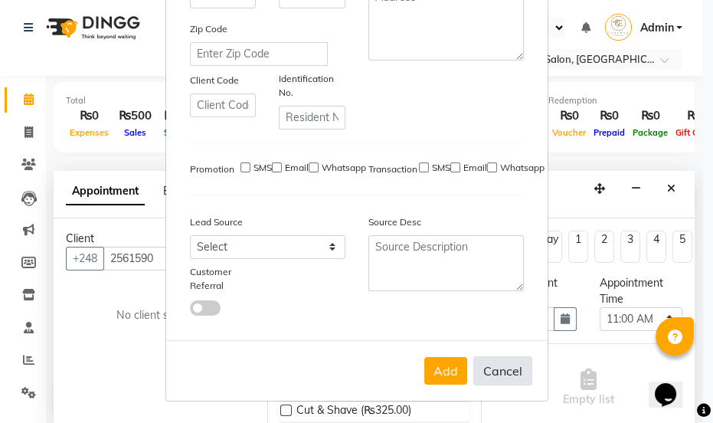
checkbox input "false"
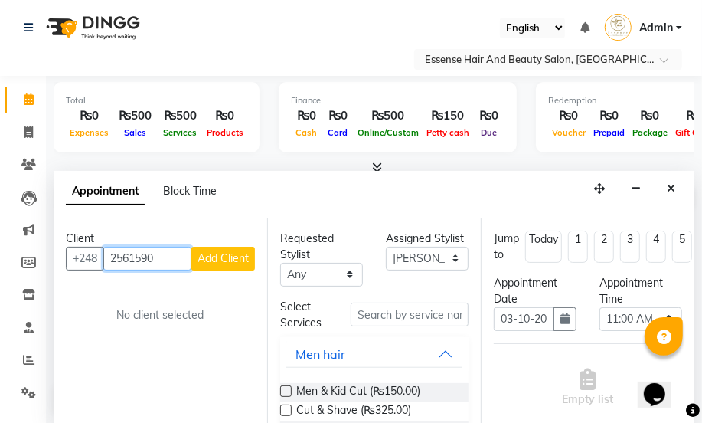
click at [159, 251] on input "2561590" at bounding box center [147, 259] width 88 height 24
type input "2561590"
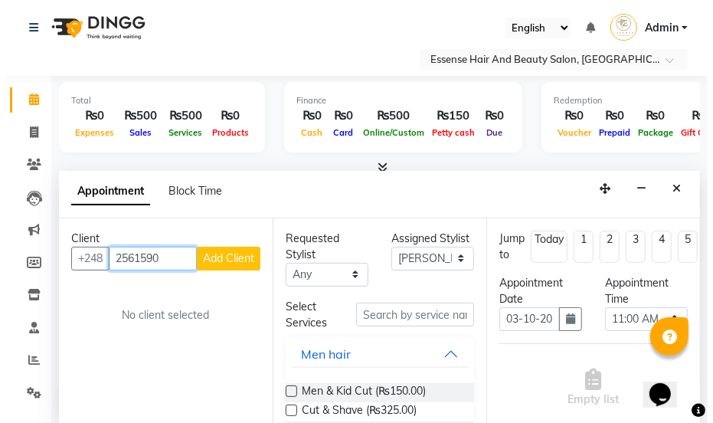
scroll to position [0, 0]
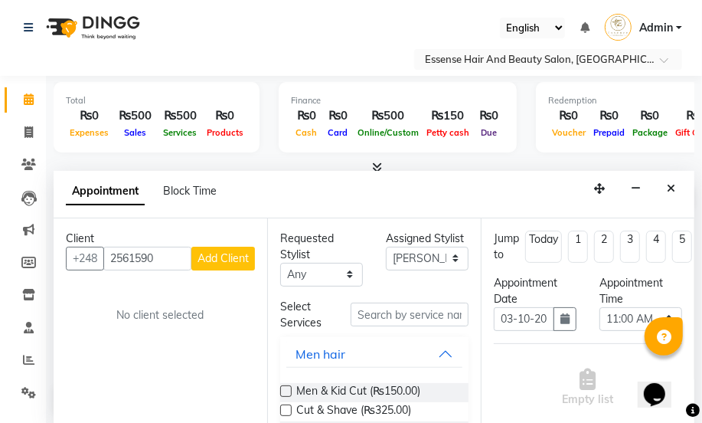
click at [213, 260] on span "Add Client" at bounding box center [223, 258] width 51 height 14
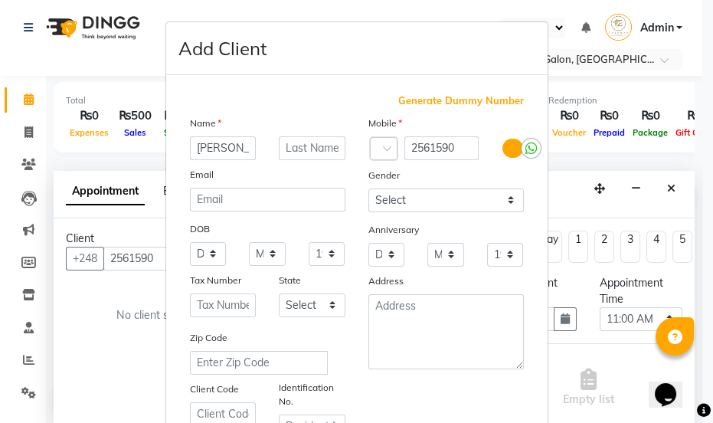
type input "[PERSON_NAME]"
click at [289, 151] on input "text" at bounding box center [312, 148] width 67 height 24
type input "Zialor"
click at [499, 203] on select "Select [DEMOGRAPHIC_DATA] [DEMOGRAPHIC_DATA] Other Prefer Not To Say" at bounding box center [445, 200] width 155 height 24
select select "[DEMOGRAPHIC_DATA]"
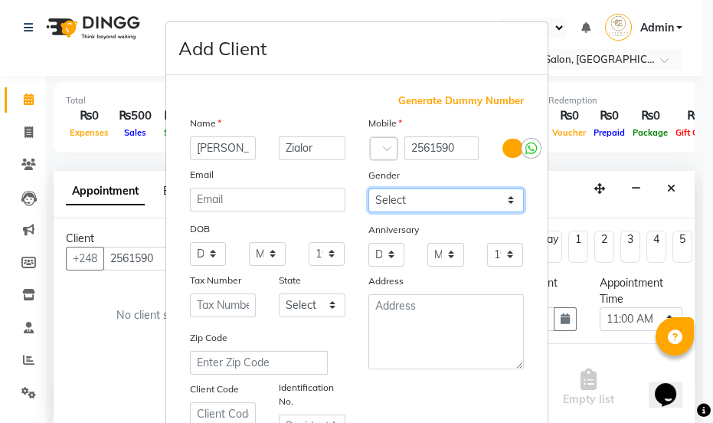
click at [368, 188] on select "Select [DEMOGRAPHIC_DATA] [DEMOGRAPHIC_DATA] Other Prefer Not To Say" at bounding box center [445, 200] width 155 height 24
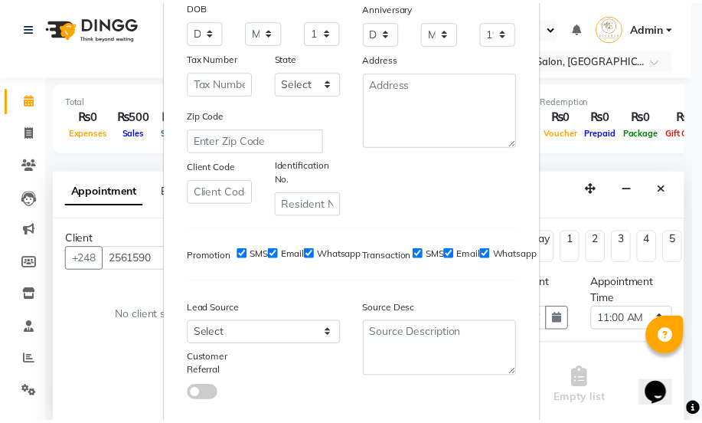
scroll to position [312, 0]
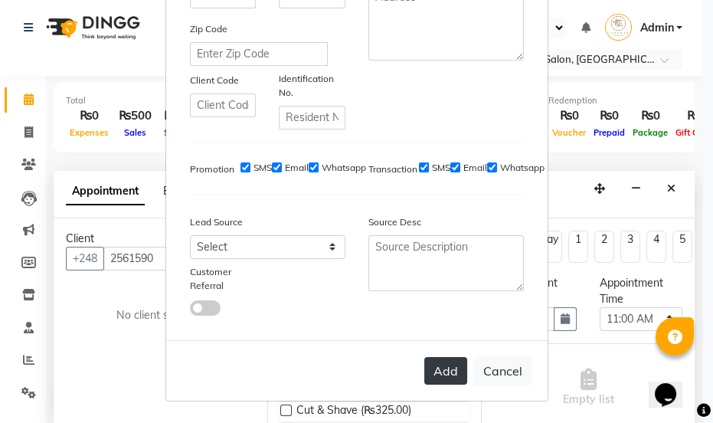
click at [452, 363] on button "Add" at bounding box center [445, 371] width 43 height 28
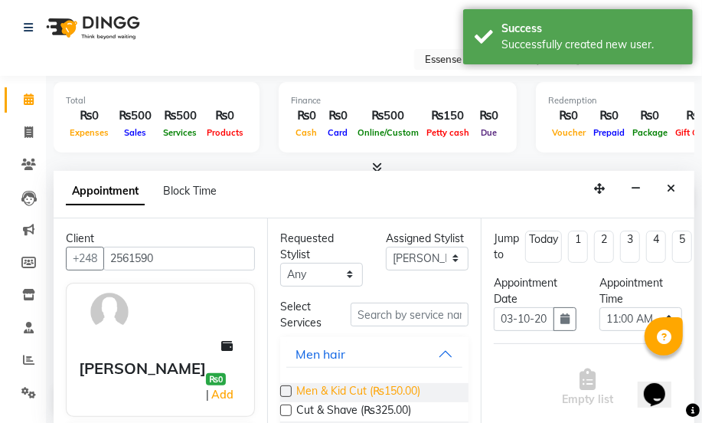
click at [325, 391] on span "Men & Kid Cut (₨150.00)" at bounding box center [358, 392] width 124 height 19
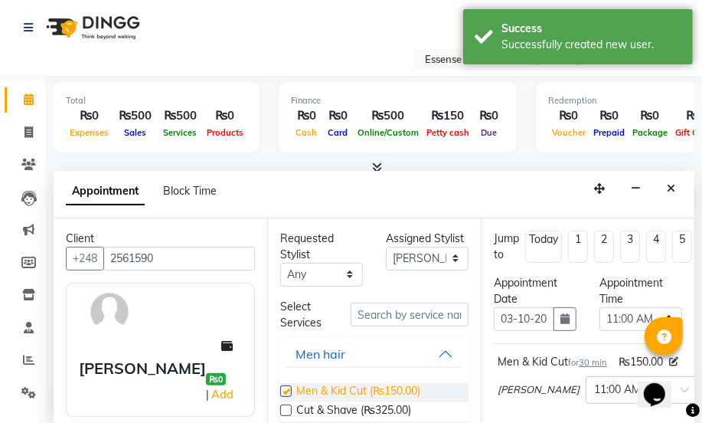
checkbox input "false"
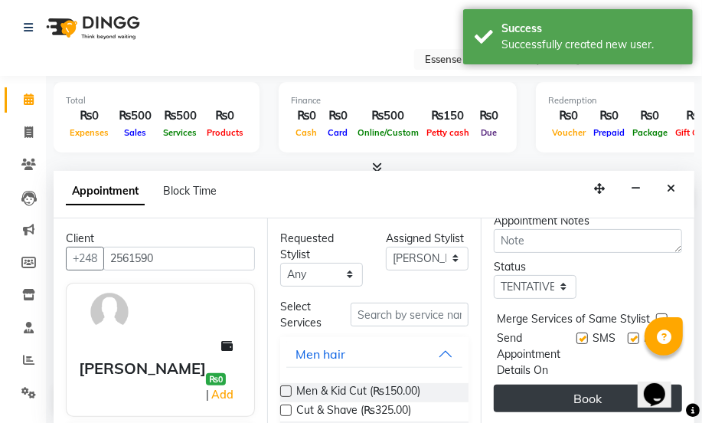
click at [575, 386] on button "Book" at bounding box center [588, 398] width 188 height 28
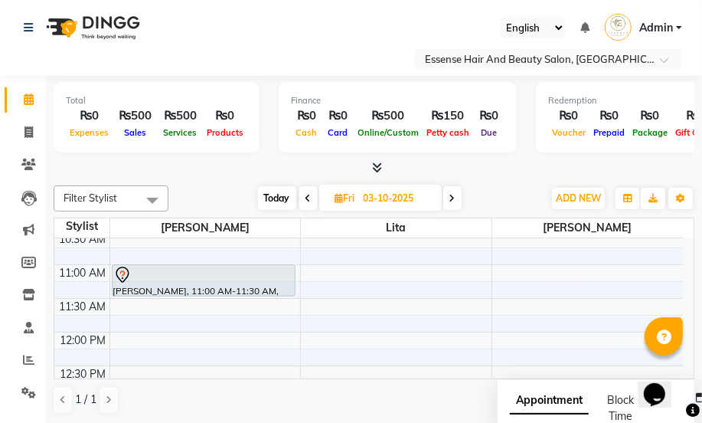
click at [454, 201] on icon at bounding box center [453, 198] width 6 height 9
type input "04-10-2025"
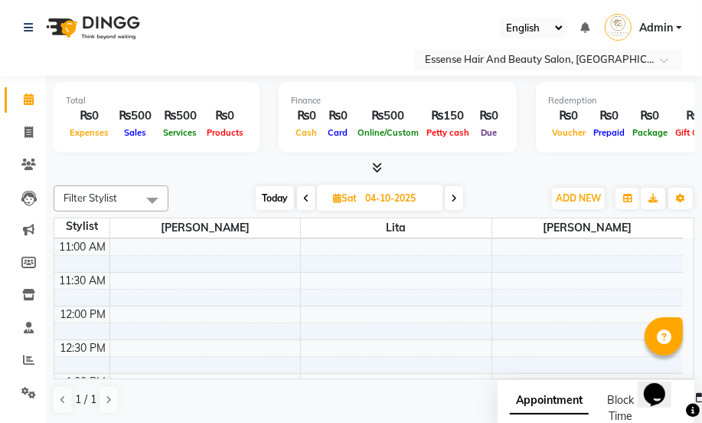
scroll to position [0, 0]
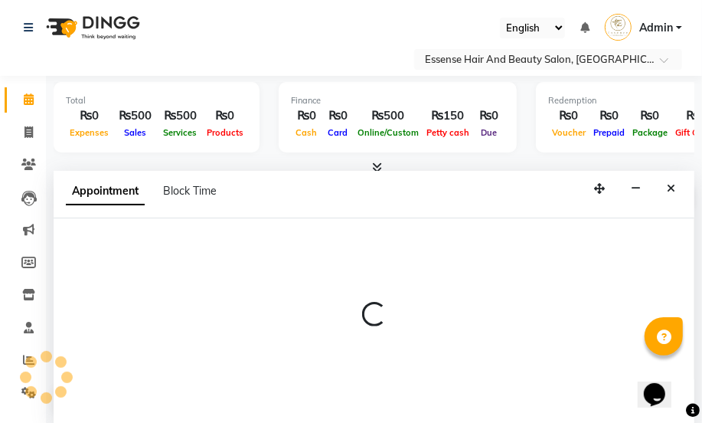
select select "83635"
select select "tentative"
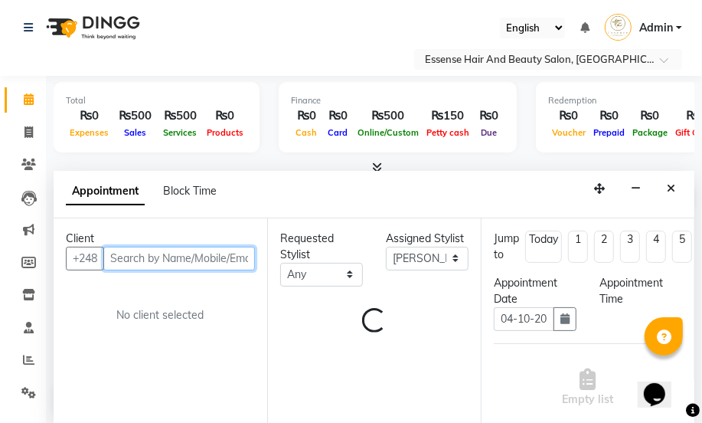
select select "540"
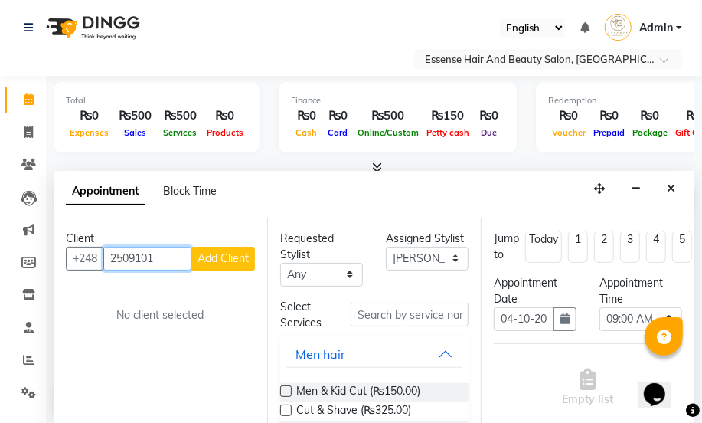
type input "2509101"
click at [223, 260] on span "Add Client" at bounding box center [223, 258] width 51 height 14
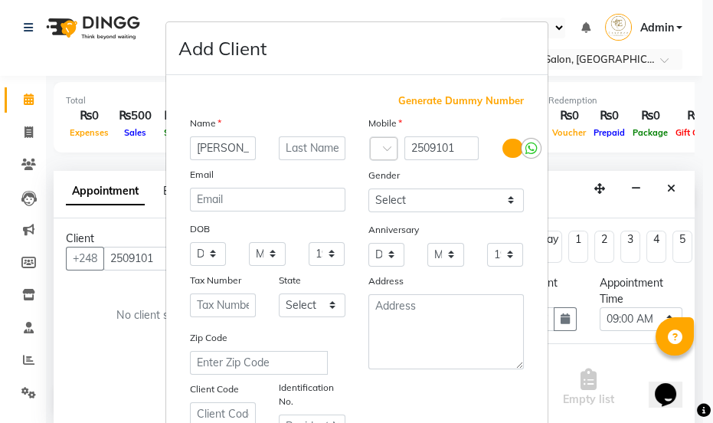
type input "[PERSON_NAME]"
click at [505, 206] on select "Select [DEMOGRAPHIC_DATA] [DEMOGRAPHIC_DATA] Other Prefer Not To Say" at bounding box center [445, 200] width 155 height 24
select select "[DEMOGRAPHIC_DATA]"
click at [368, 188] on select "Select [DEMOGRAPHIC_DATA] [DEMOGRAPHIC_DATA] Other Prefer Not To Say" at bounding box center [445, 200] width 155 height 24
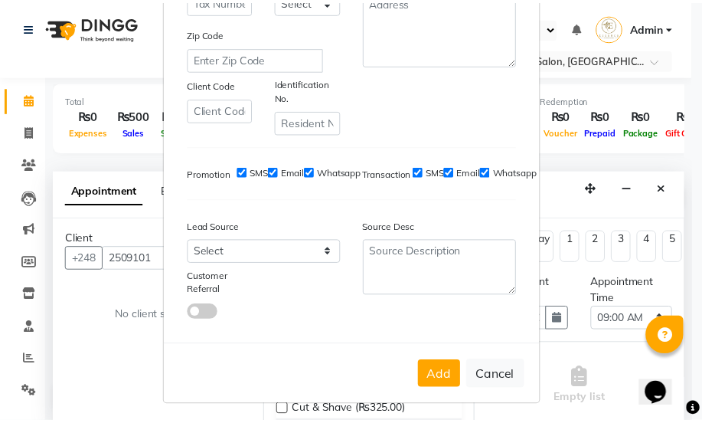
scroll to position [312, 0]
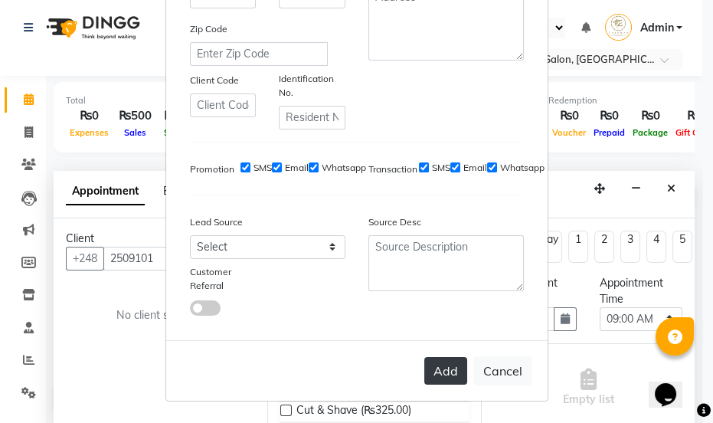
click at [443, 378] on button "Add" at bounding box center [445, 371] width 43 height 28
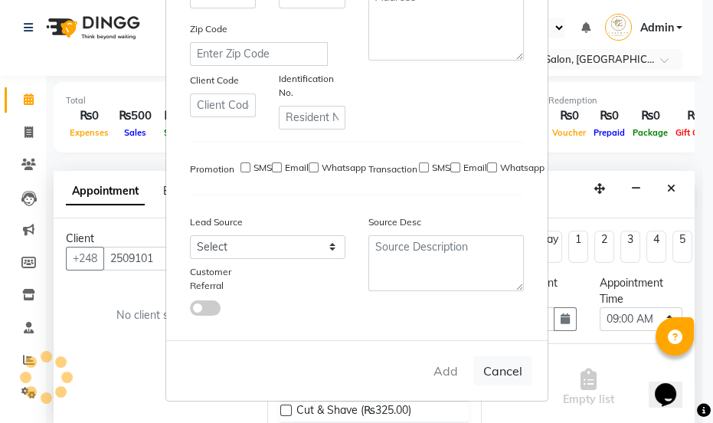
select select
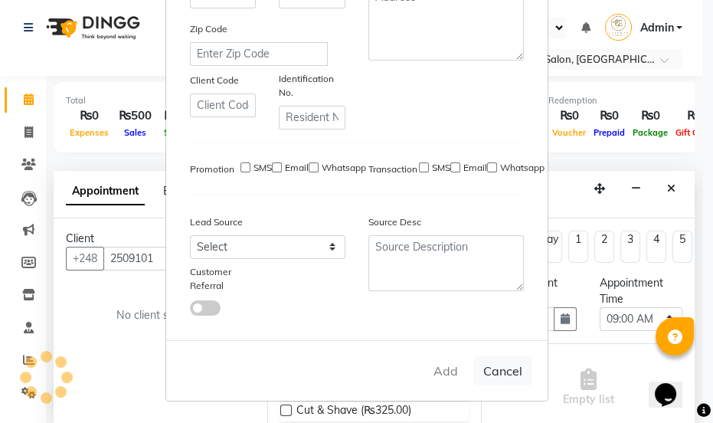
select select
checkbox input "false"
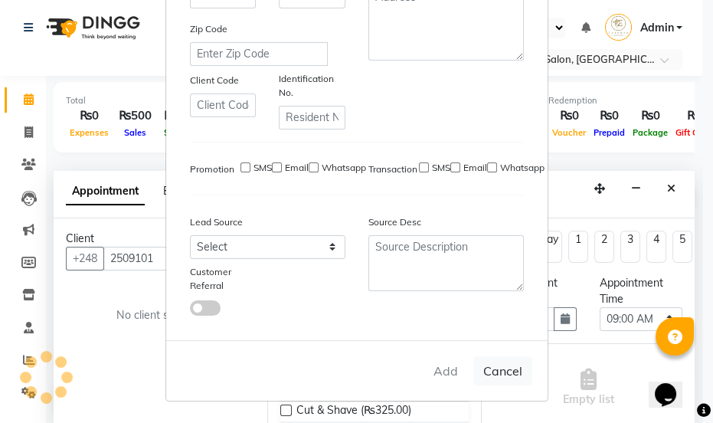
checkbox input "false"
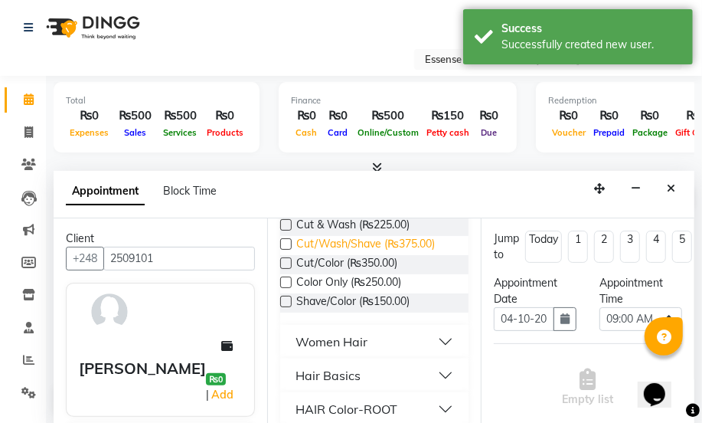
scroll to position [208, 0]
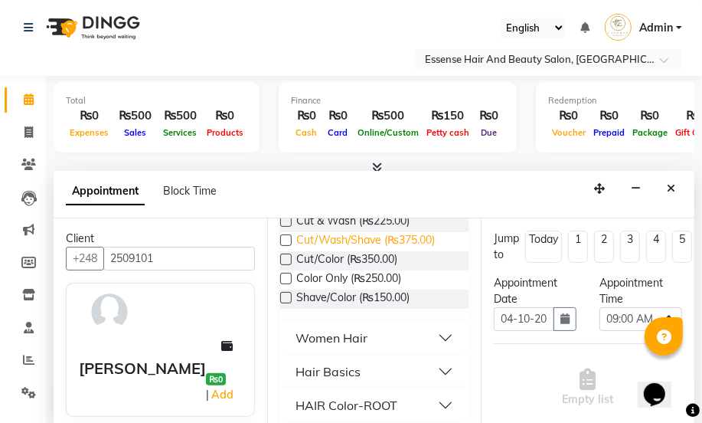
click at [343, 374] on div "Hair Basics" at bounding box center [328, 371] width 65 height 18
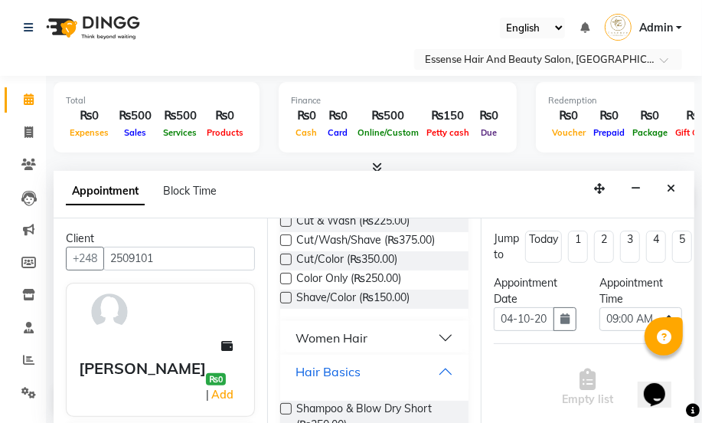
click at [432, 368] on button "Hair Basics" at bounding box center [374, 372] width 176 height 28
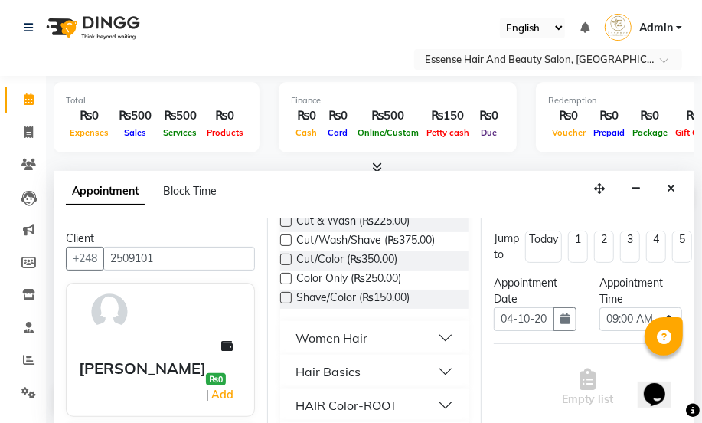
click at [367, 374] on button "Hair Basics" at bounding box center [374, 372] width 176 height 28
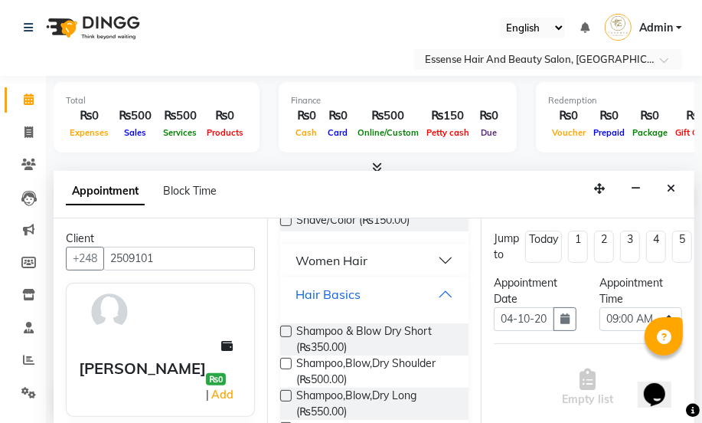
scroll to position [348, 0]
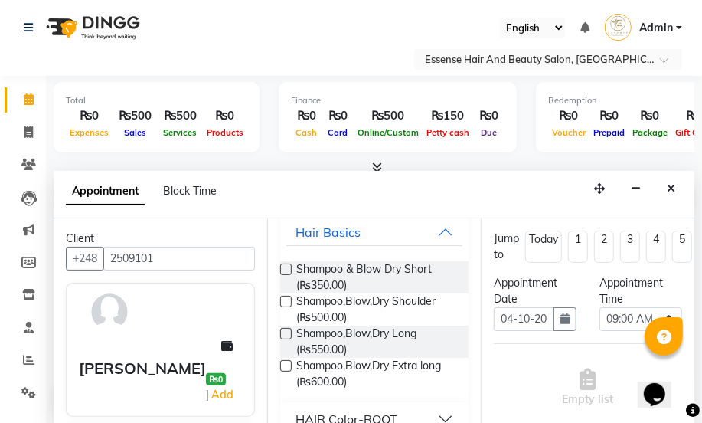
click at [284, 332] on label at bounding box center [285, 333] width 11 height 11
click at [284, 332] on input "checkbox" at bounding box center [285, 335] width 10 height 10
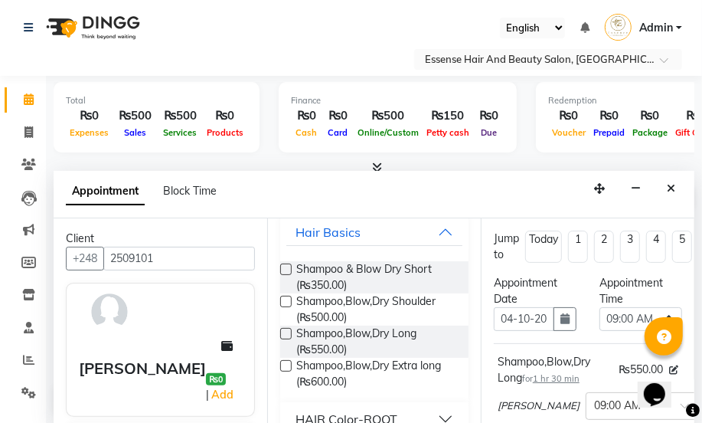
click at [284, 332] on label at bounding box center [285, 333] width 11 height 11
click at [284, 332] on input "checkbox" at bounding box center [285, 335] width 10 height 10
checkbox input "false"
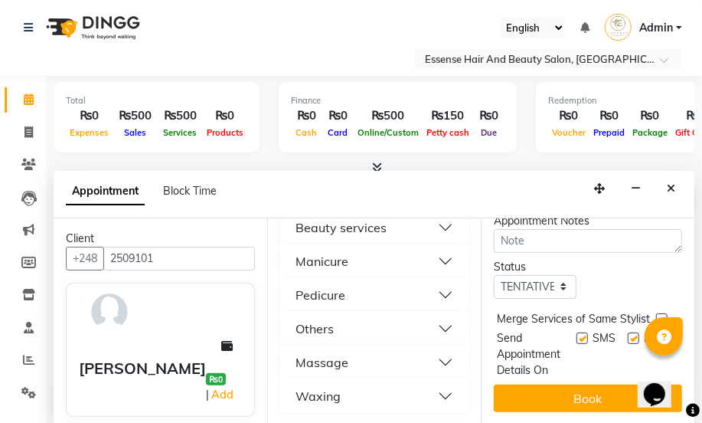
scroll to position [374, 0]
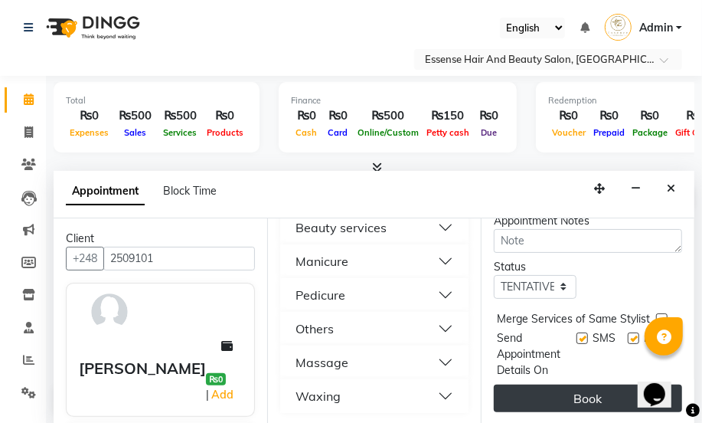
click at [560, 389] on button "Book" at bounding box center [588, 398] width 188 height 28
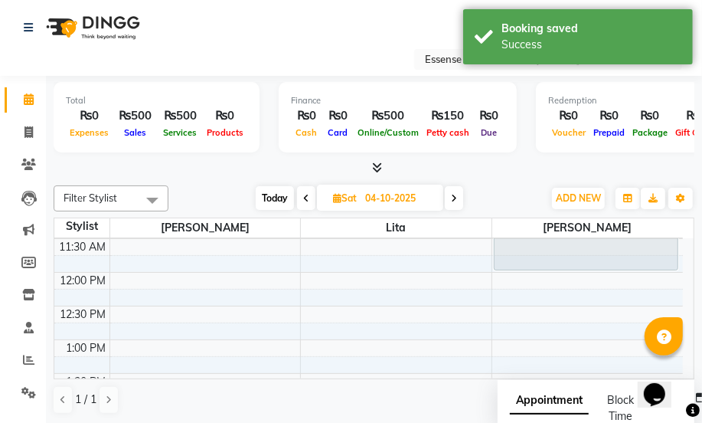
scroll to position [278, 0]
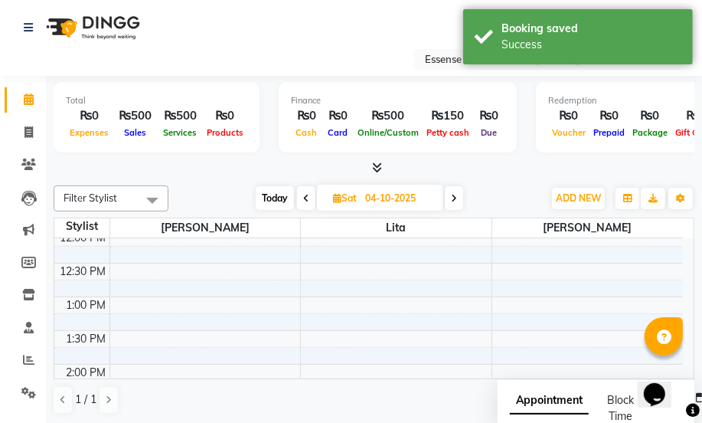
click at [124, 306] on div "8:00 AM 8:30 AM 9:00 AM 9:30 AM 10:00 AM 10:30 AM 11:00 AM 11:30 AM 12:00 PM 12…" at bounding box center [368, 397] width 629 height 875
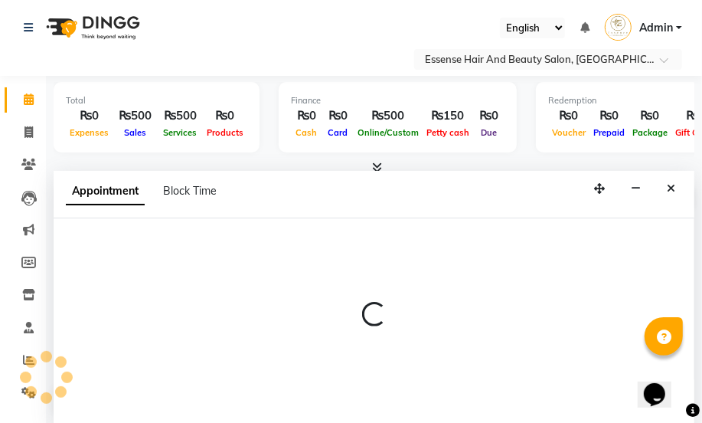
select select "81254"
select select "tentative"
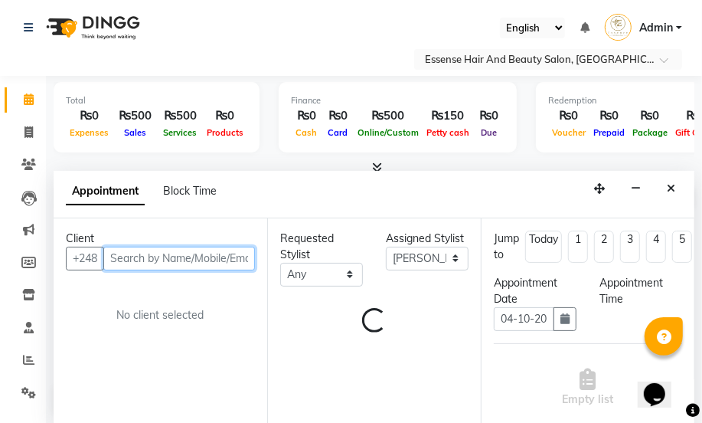
scroll to position [0, 0]
select select "780"
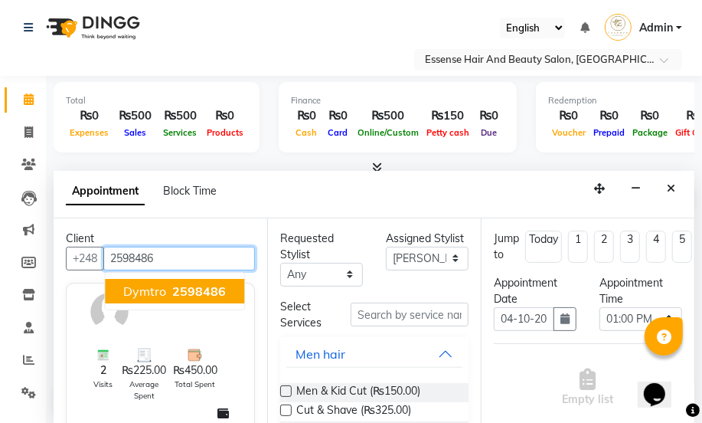
click at [189, 295] on span "2598486" at bounding box center [199, 290] width 54 height 15
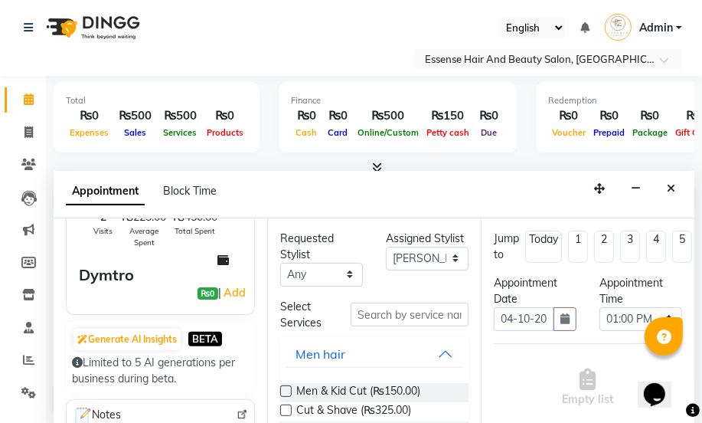
scroll to position [139, 0]
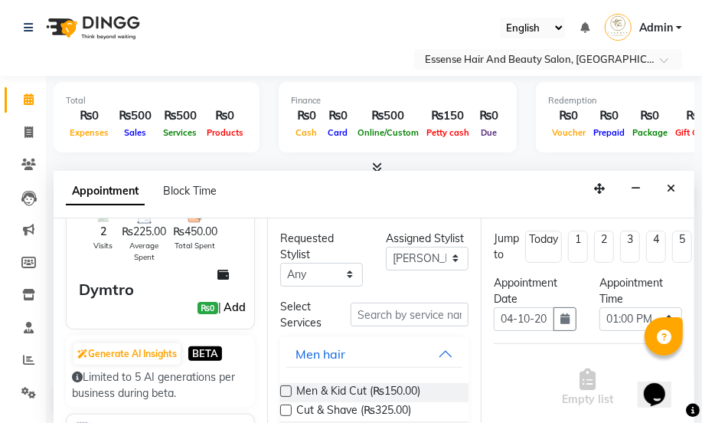
type input "2598486"
click at [231, 311] on link "Add" at bounding box center [234, 307] width 27 height 18
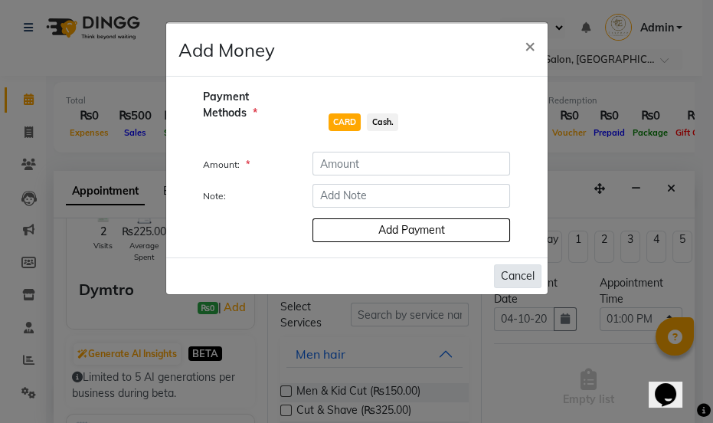
click at [513, 282] on button "Cancel" at bounding box center [517, 276] width 47 height 24
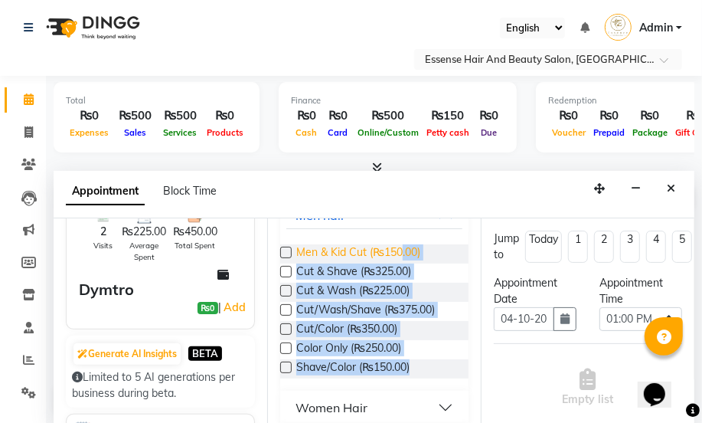
drag, startPoint x: 426, startPoint y: 368, endPoint x: 405, endPoint y: 247, distance: 122.8
click at [405, 247] on div "Men & Kid Cut (₨150.00) Cut & Shave (₨325.00) Cut & Wash (₨225.00) Cut/Wash/Sha…" at bounding box center [374, 311] width 188 height 159
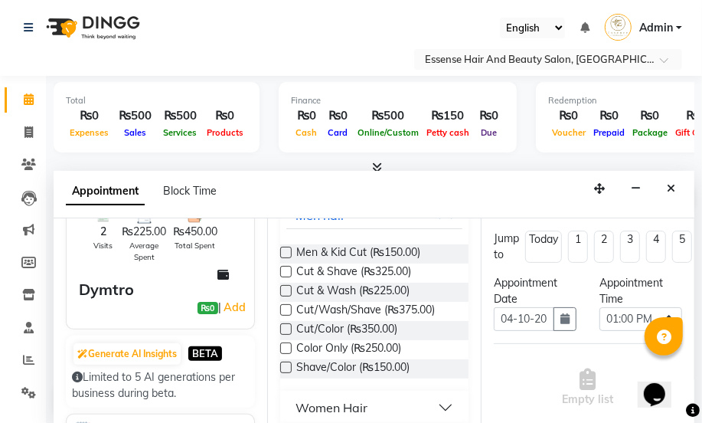
click at [431, 198] on div "Appointment Block Time" at bounding box center [374, 194] width 641 height 47
click at [401, 253] on span "Men & Kid Cut (₨150.00)" at bounding box center [358, 253] width 124 height 19
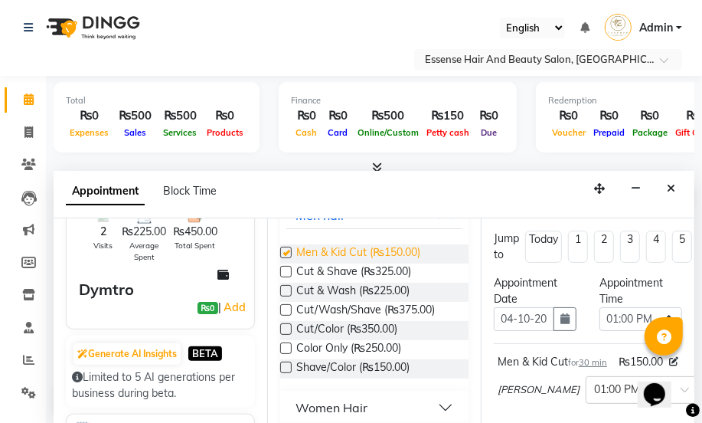
checkbox input "false"
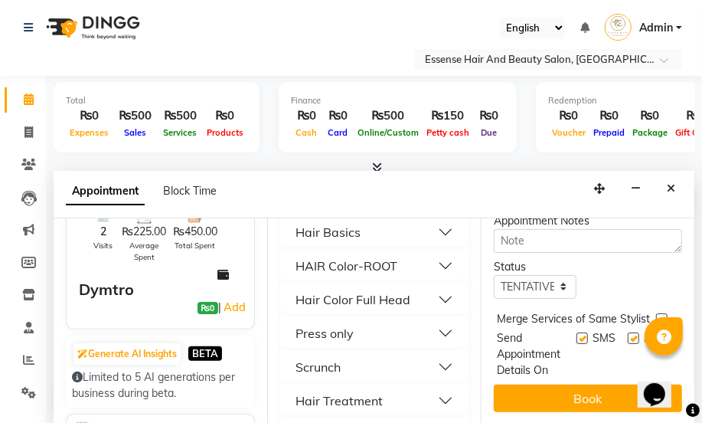
scroll to position [300, 0]
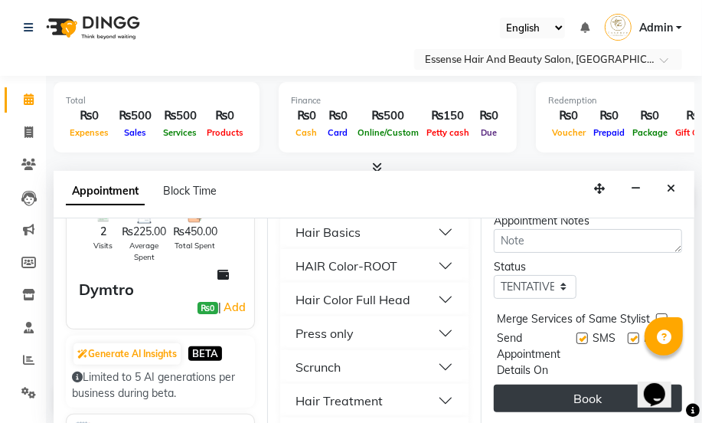
click at [578, 384] on button "Book" at bounding box center [588, 398] width 188 height 28
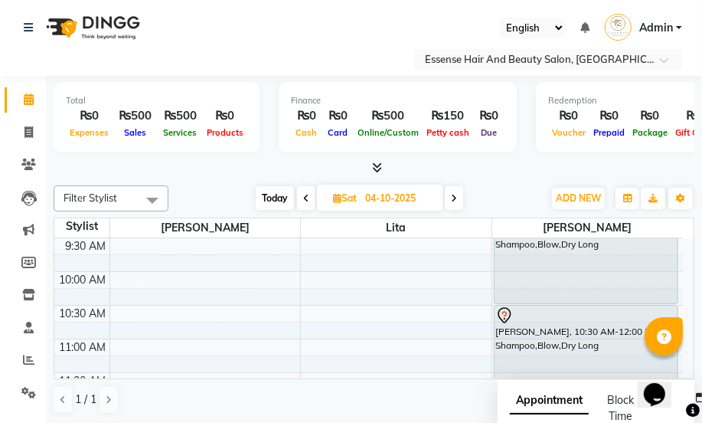
scroll to position [69, 0]
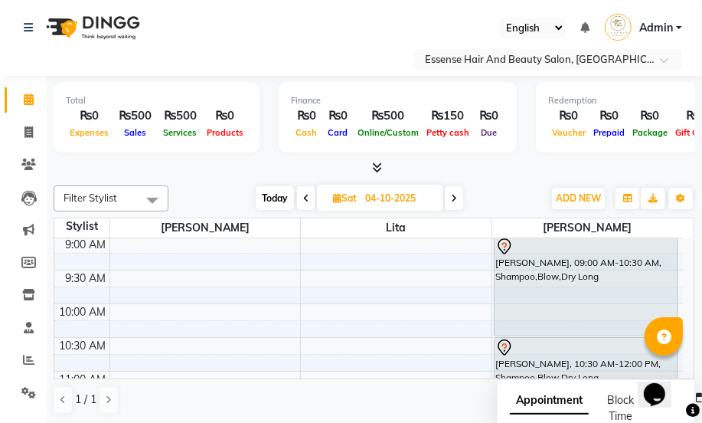
click at [508, 346] on icon at bounding box center [504, 347] width 18 height 18
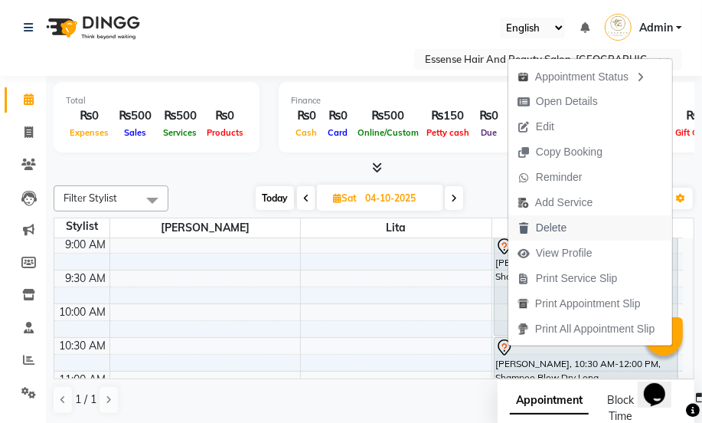
click at [557, 226] on span "Delete" at bounding box center [551, 228] width 31 height 16
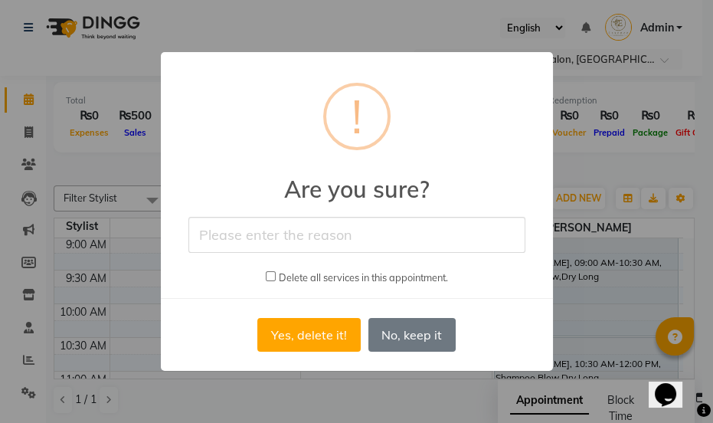
type input "nil"
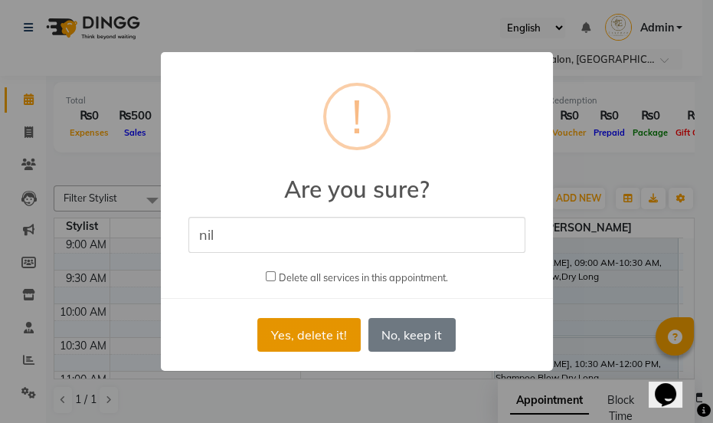
click at [291, 320] on button "Yes, delete it!" at bounding box center [308, 335] width 103 height 34
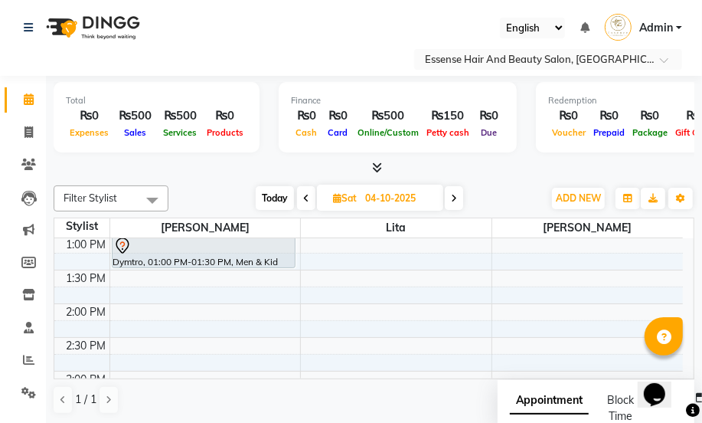
scroll to position [348, 0]
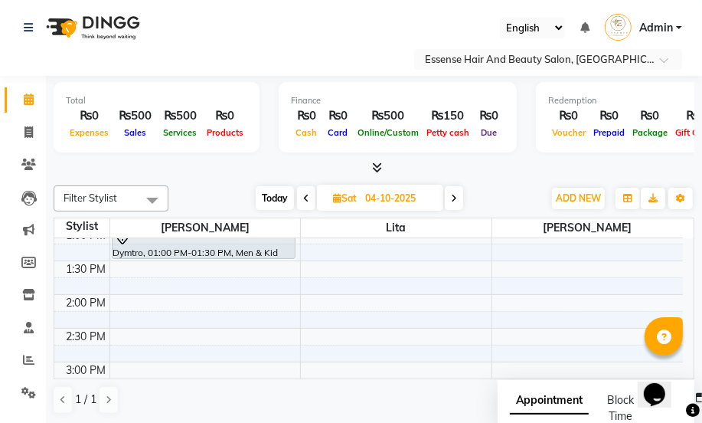
click at [125, 361] on div "8:00 AM 8:30 AM 9:00 AM 9:30 AM 10:00 AM 10:30 AM 11:00 AM 11:30 AM 12:00 PM 12…" at bounding box center [368, 327] width 629 height 875
select select "81254"
select select "tentative"
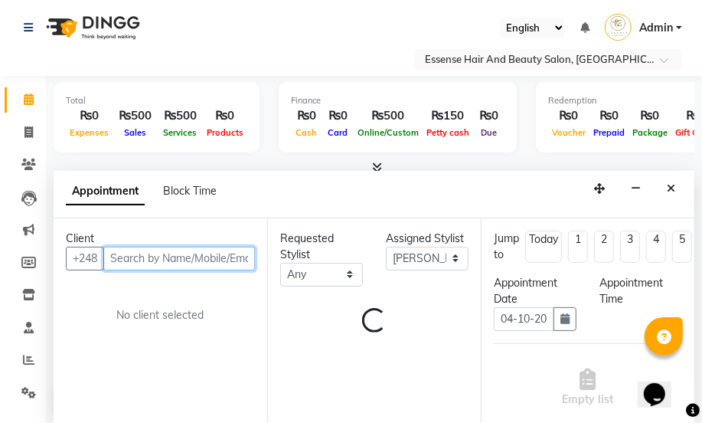
select select "900"
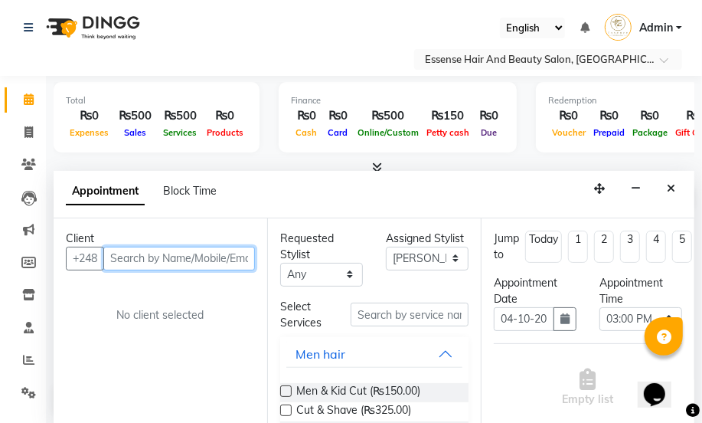
scroll to position [0, 0]
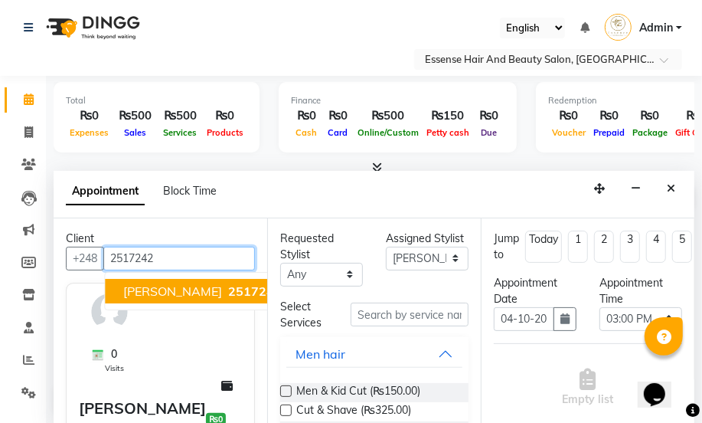
click at [228, 286] on span "2517242" at bounding box center [255, 290] width 54 height 15
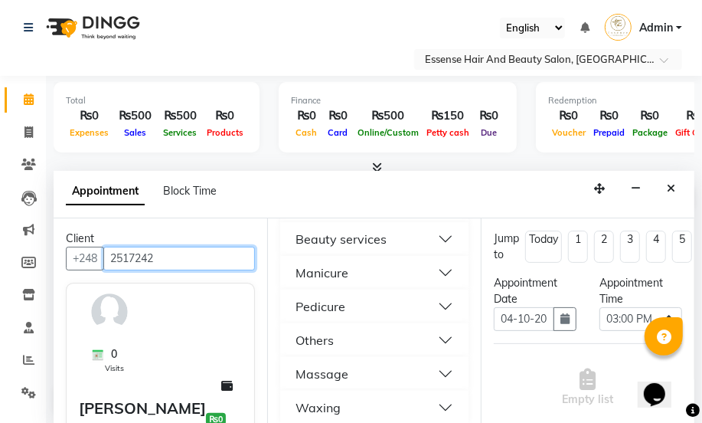
scroll to position [793, 0]
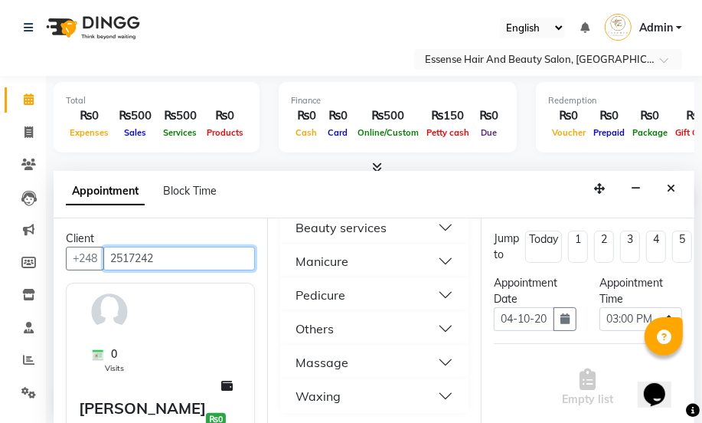
type input "2517242"
click at [443, 222] on button "Beauty services" at bounding box center [374, 228] width 176 height 28
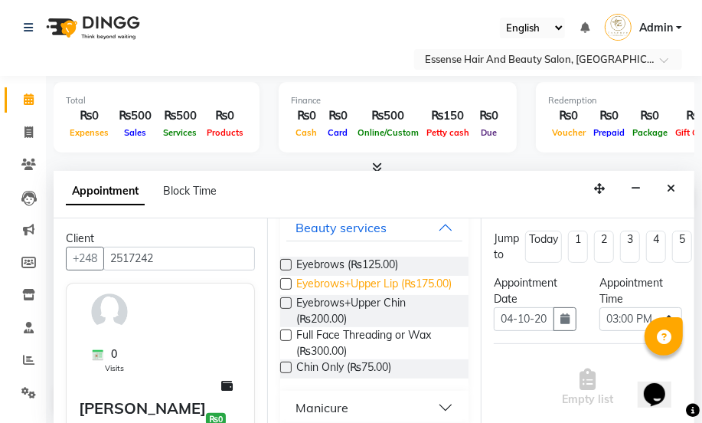
click at [331, 285] on span "Eyebrows+Upper Lip (₨175.00)" at bounding box center [373, 285] width 155 height 19
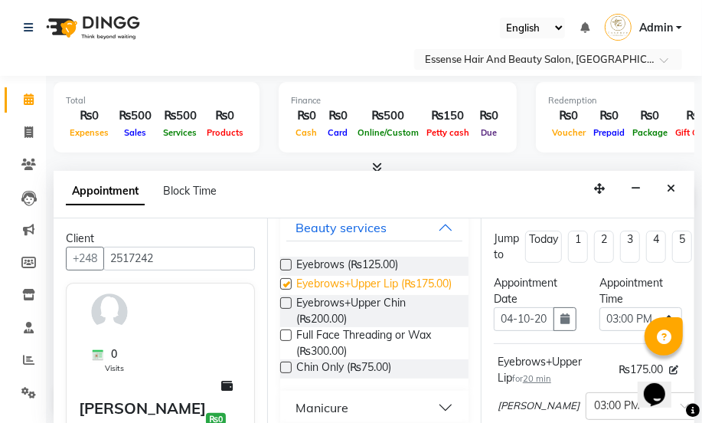
checkbox input "false"
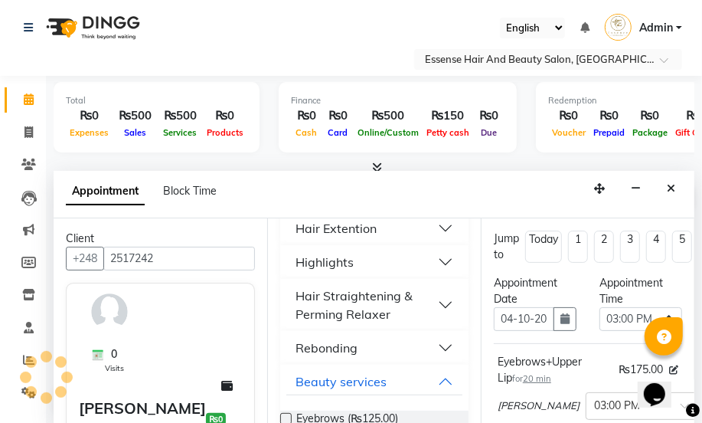
scroll to position [605, 0]
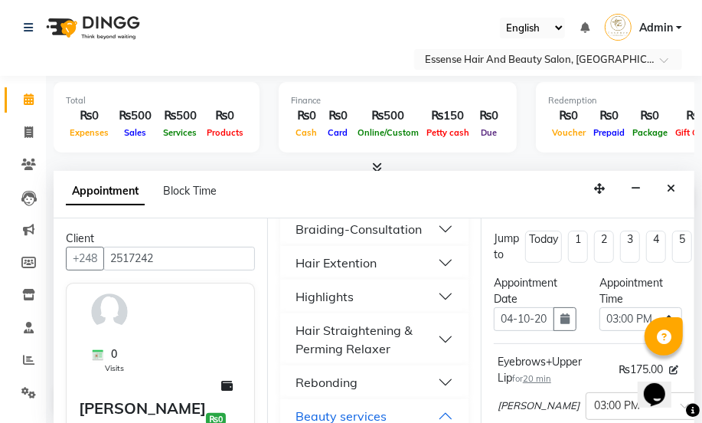
click at [437, 291] on button "Highlights" at bounding box center [374, 297] width 176 height 28
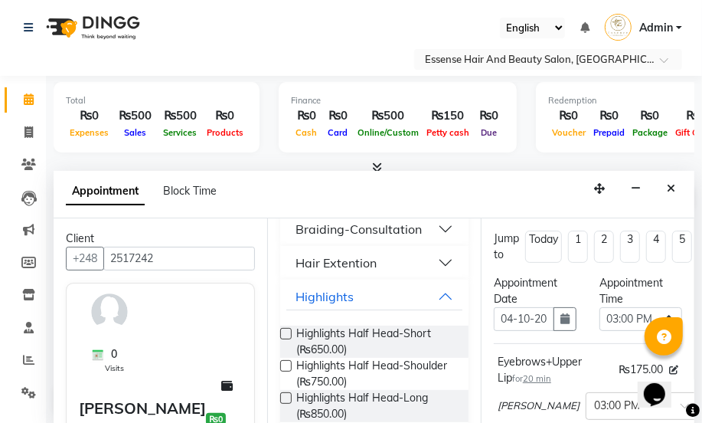
click at [285, 394] on label at bounding box center [285, 397] width 11 height 11
click at [285, 394] on input "checkbox" at bounding box center [285, 399] width 10 height 10
checkbox input "false"
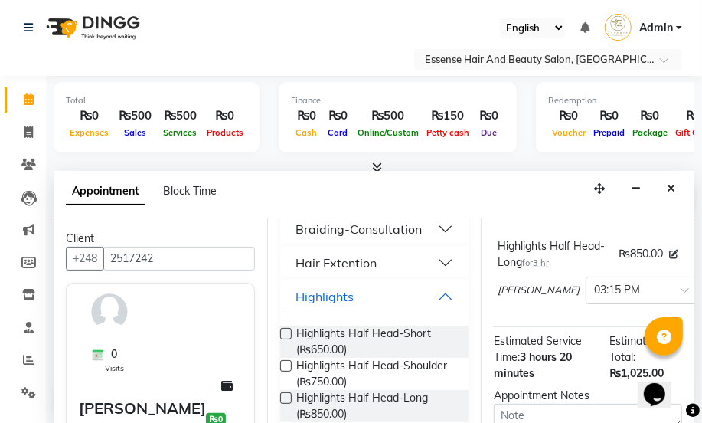
scroll to position [69, 0]
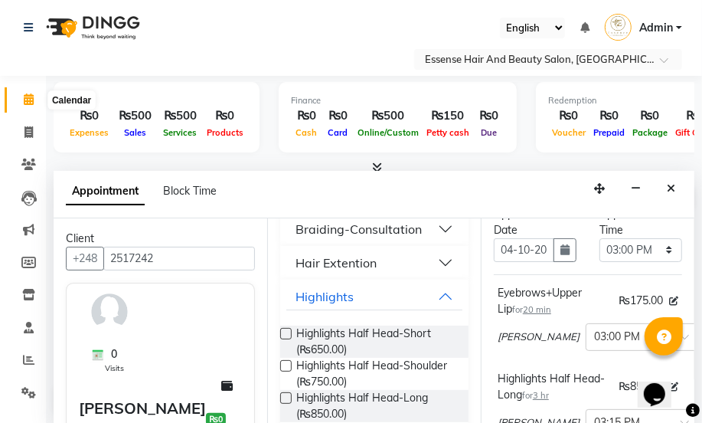
click at [29, 100] on icon at bounding box center [29, 98] width 10 height 11
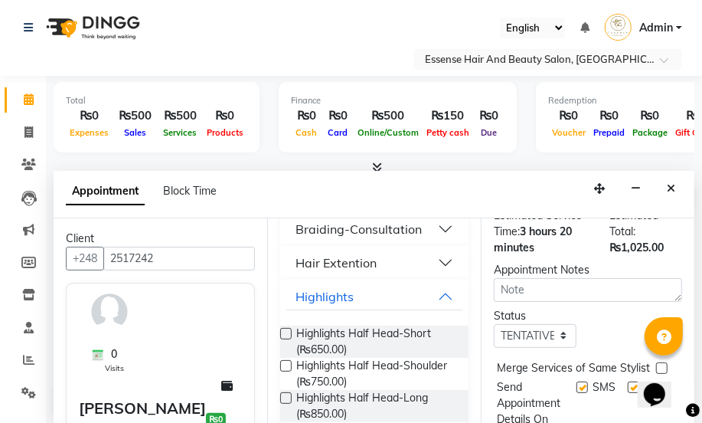
scroll to position [386, 0]
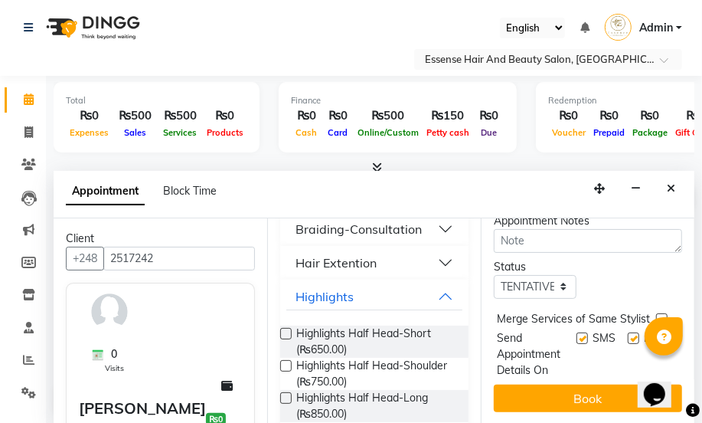
click at [589, 388] on button "Book" at bounding box center [588, 398] width 188 height 28
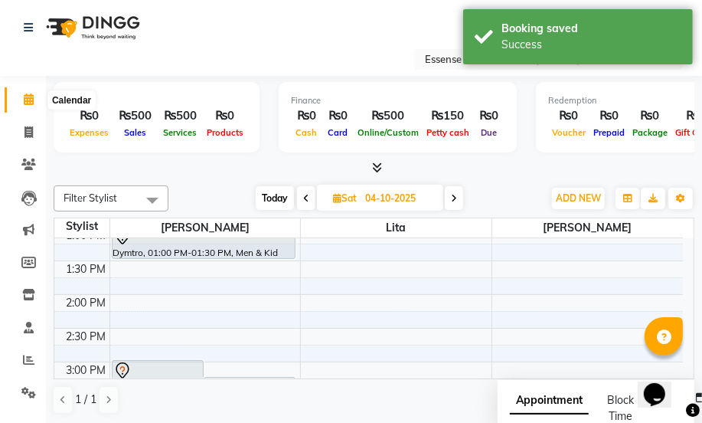
click at [28, 100] on icon at bounding box center [29, 98] width 10 height 11
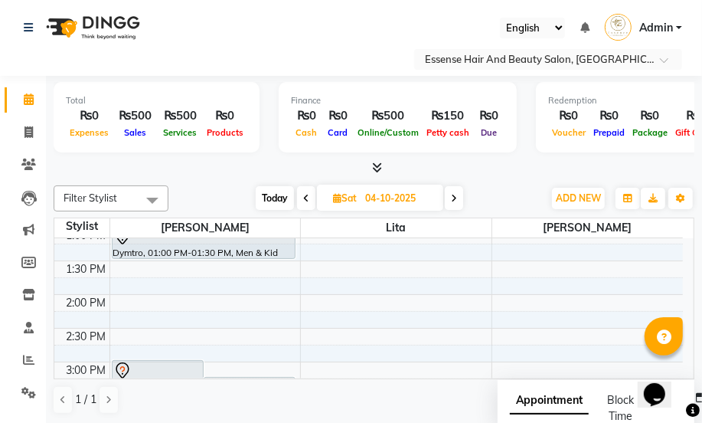
click at [265, 198] on span "Today" at bounding box center [275, 198] width 38 height 24
type input "01-10-2025"
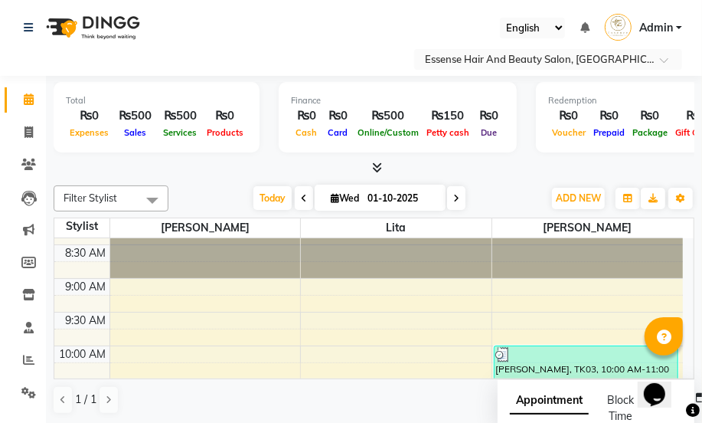
scroll to position [0, 0]
